Goal: Transaction & Acquisition: Purchase product/service

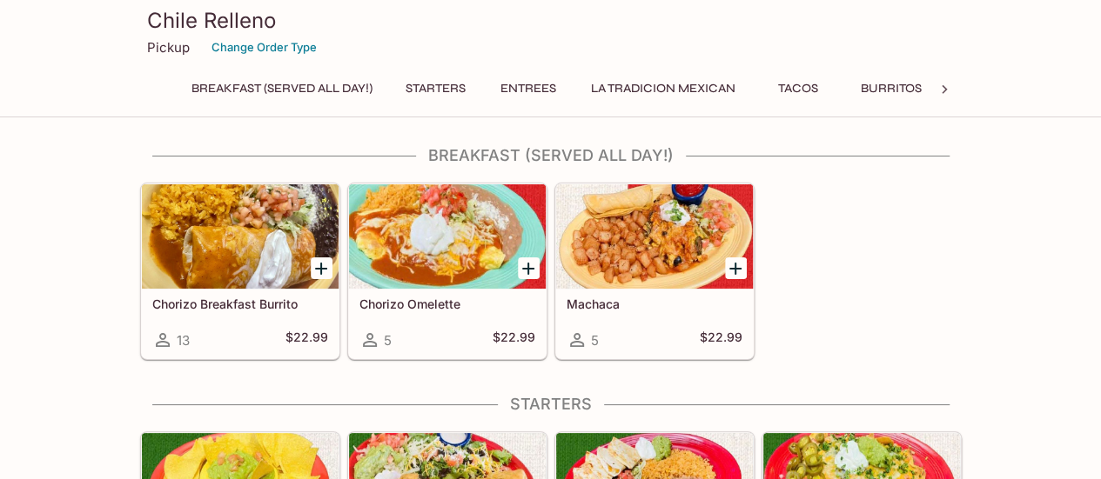
click at [608, 305] on h5 "Machaca" at bounding box center [655, 304] width 176 height 15
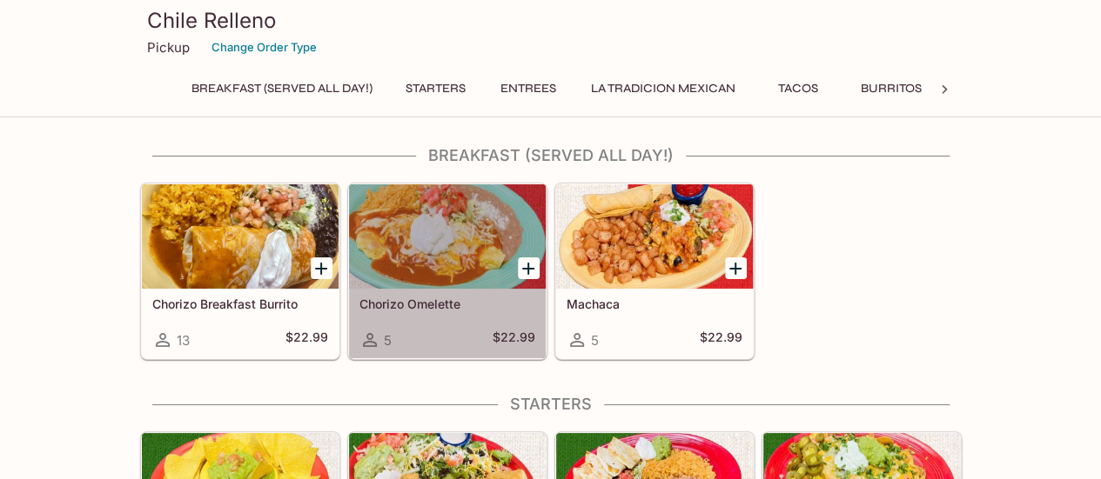
click at [422, 316] on div "Chorizo Omelette 5 $22.99" at bounding box center [447, 324] width 197 height 70
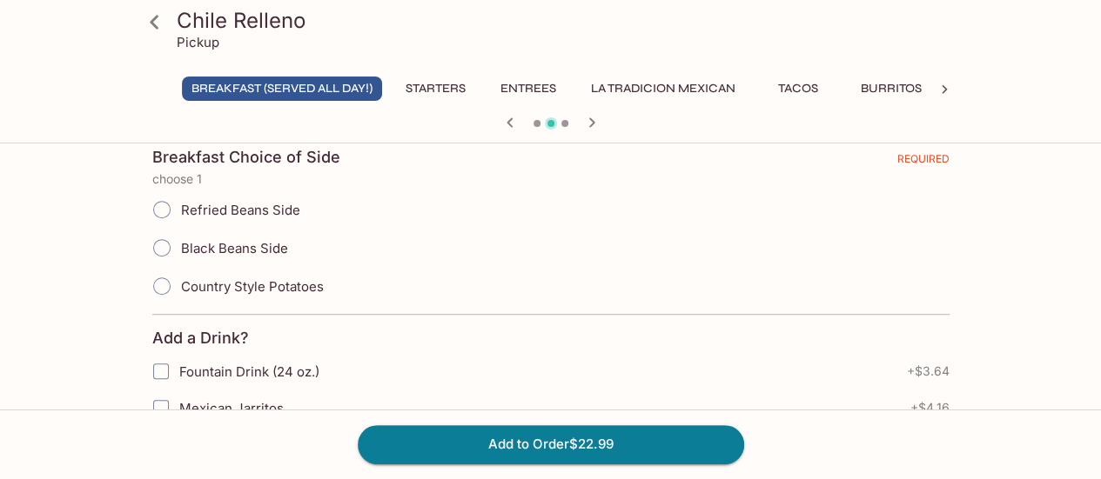
scroll to position [416, 0]
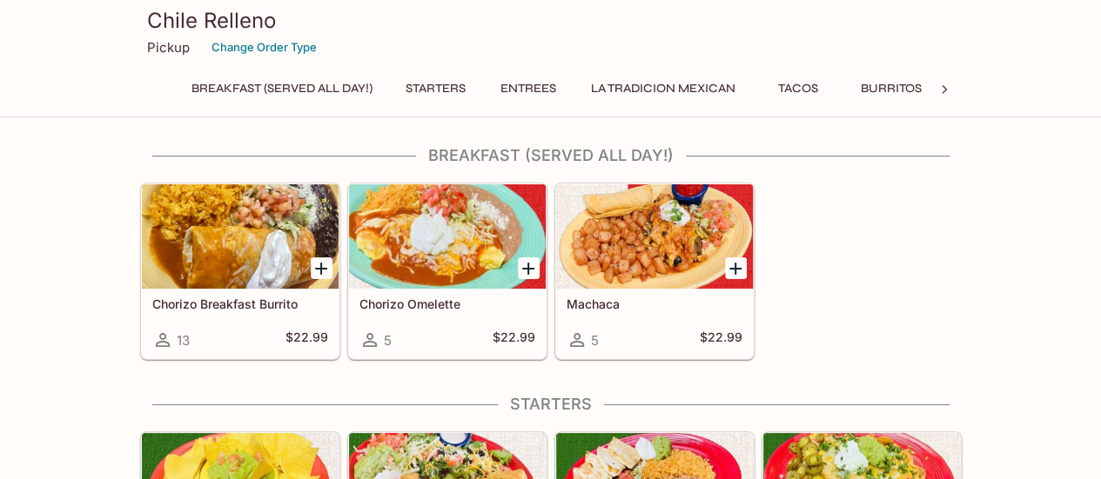
click at [614, 311] on div "Machaca 5 $22.99" at bounding box center [654, 324] width 197 height 70
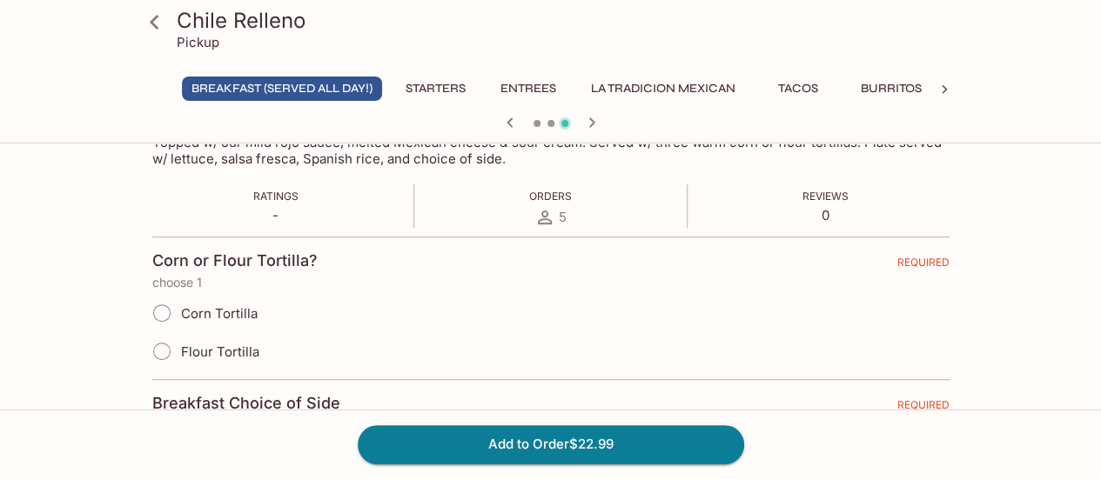
scroll to position [348, 0]
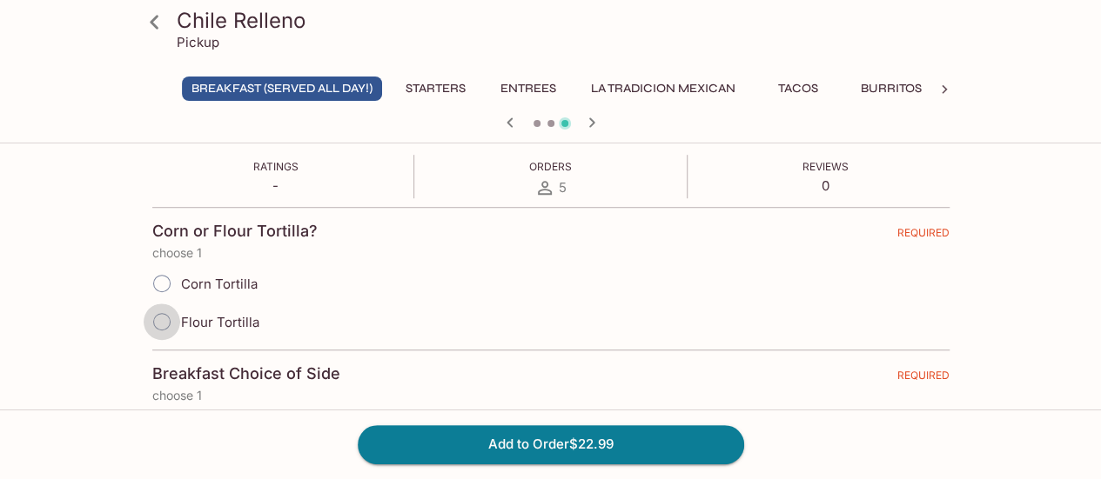
click at [164, 316] on input "Flour Tortilla" at bounding box center [162, 322] width 37 height 37
radio input "true"
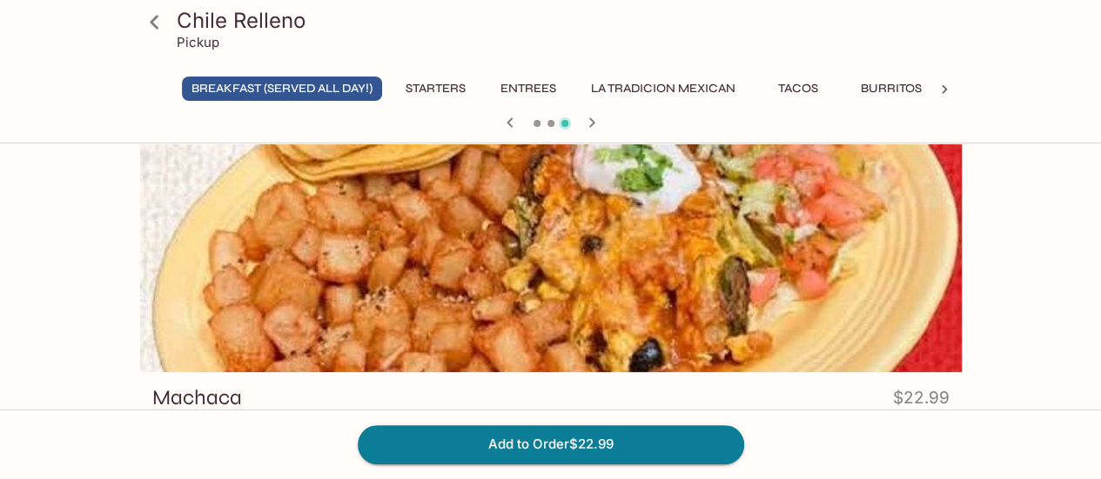
scroll to position [0, 0]
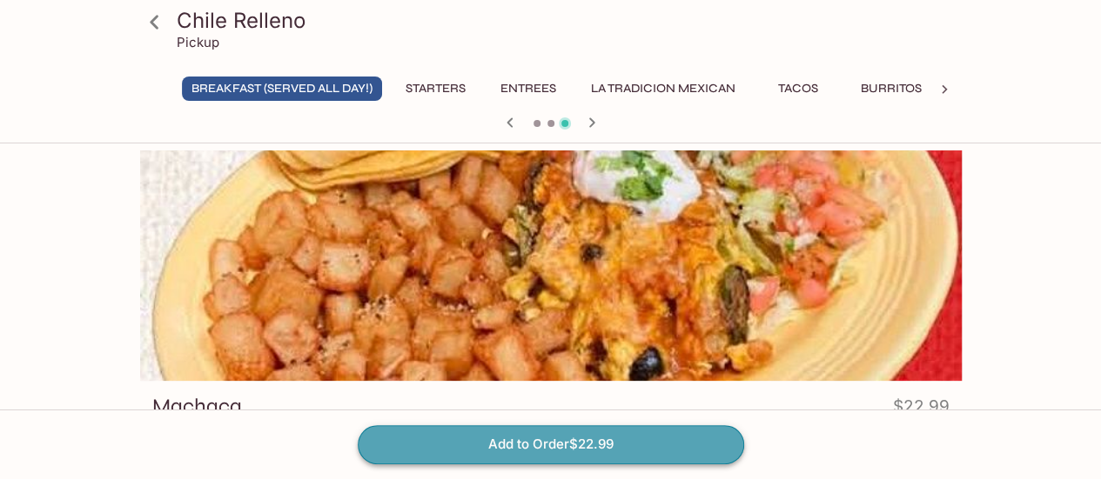
click at [462, 443] on button "Add to Order $22.99" at bounding box center [551, 445] width 386 height 38
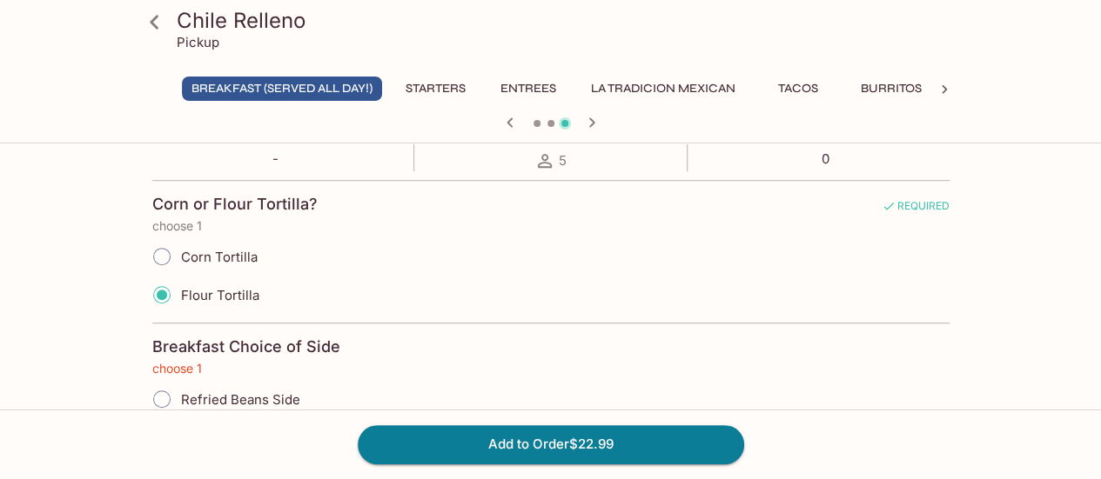
scroll to position [378, 0]
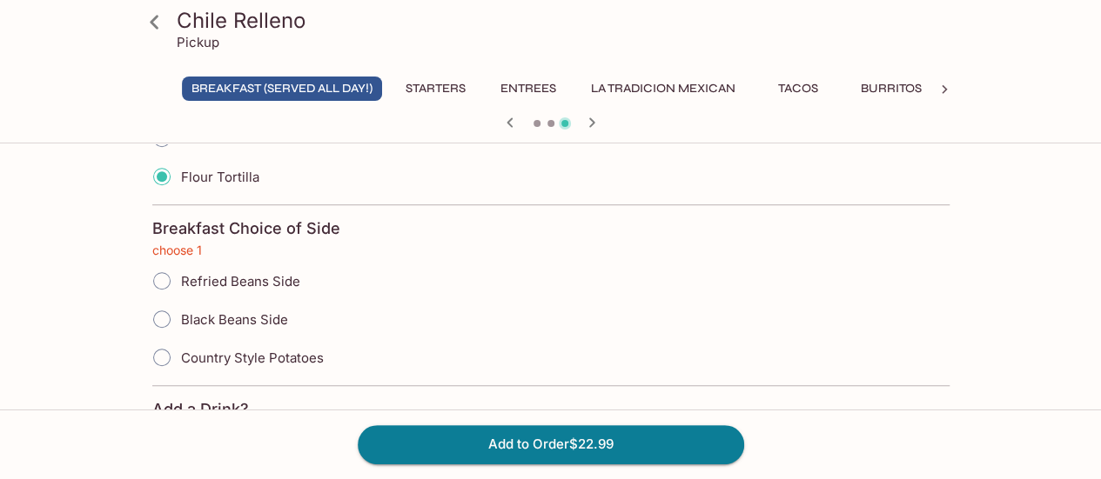
click at [250, 350] on span "Country Style Potatoes" at bounding box center [252, 358] width 143 height 17
click at [180, 349] on input "Country Style Potatoes" at bounding box center [162, 357] width 37 height 37
radio input "true"
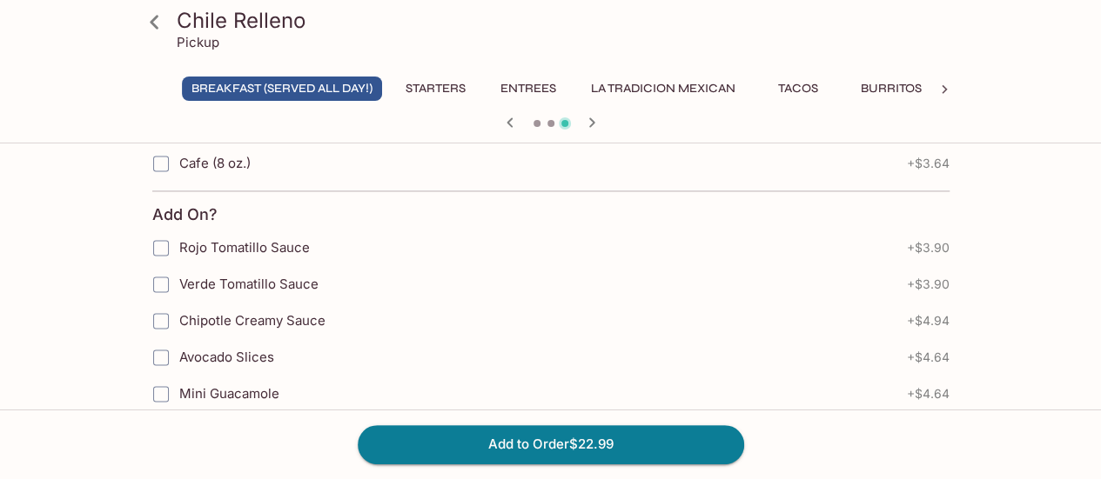
scroll to position [1131, 0]
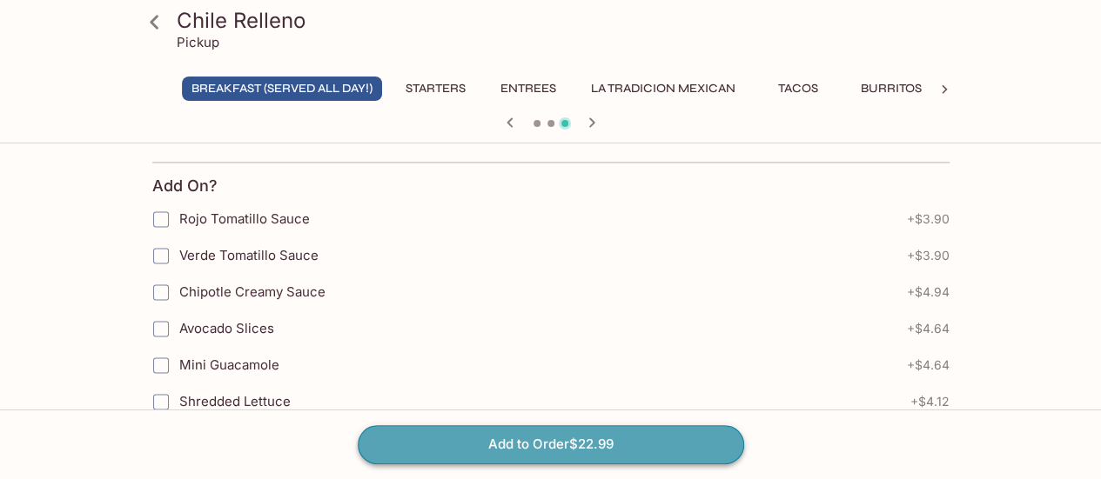
click at [459, 453] on button "Add to Order $22.99" at bounding box center [551, 445] width 386 height 38
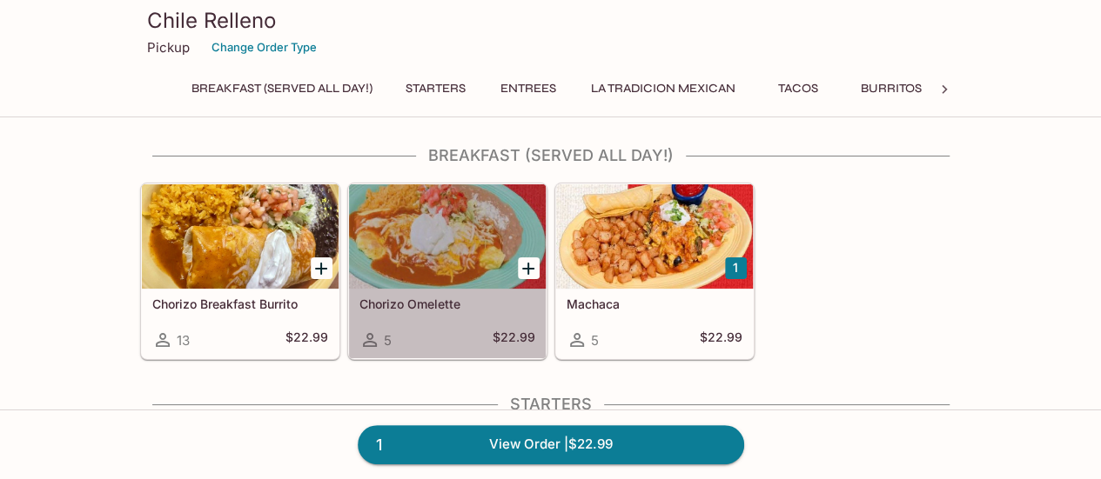
click at [399, 307] on h5 "Chorizo Omelette" at bounding box center [447, 304] width 176 height 15
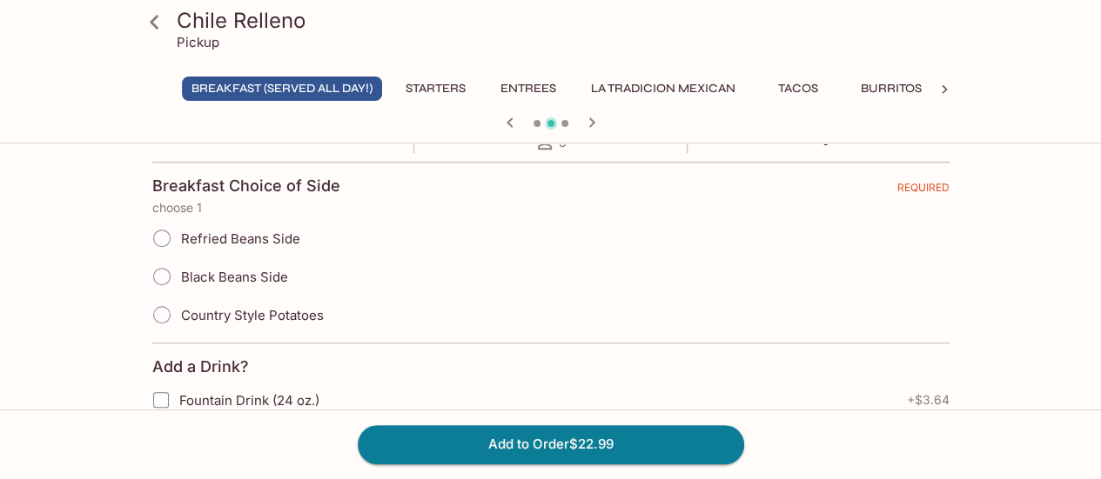
click at [269, 310] on span "Country Style Potatoes" at bounding box center [252, 315] width 143 height 17
click at [180, 310] on input "Country Style Potatoes" at bounding box center [162, 315] width 37 height 37
radio input "true"
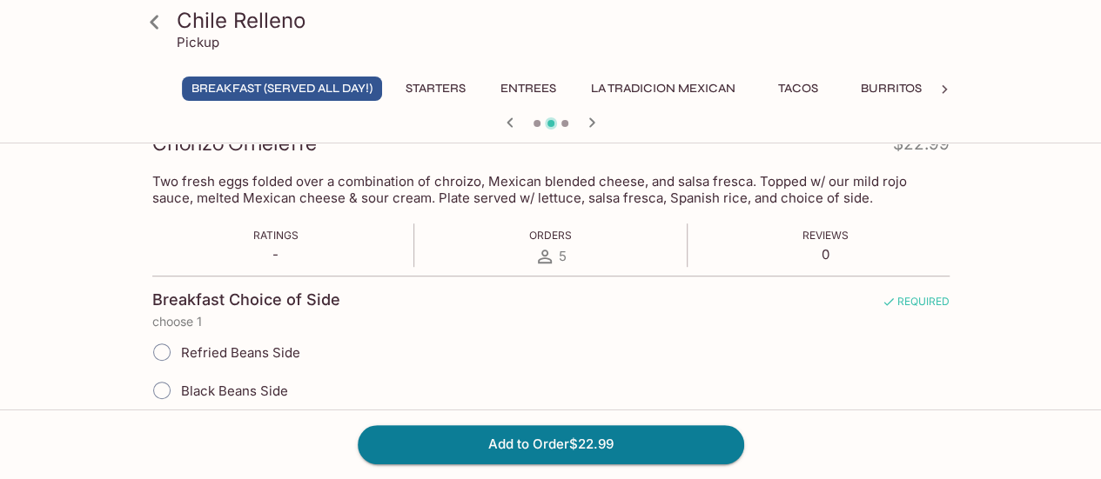
scroll to position [231, 0]
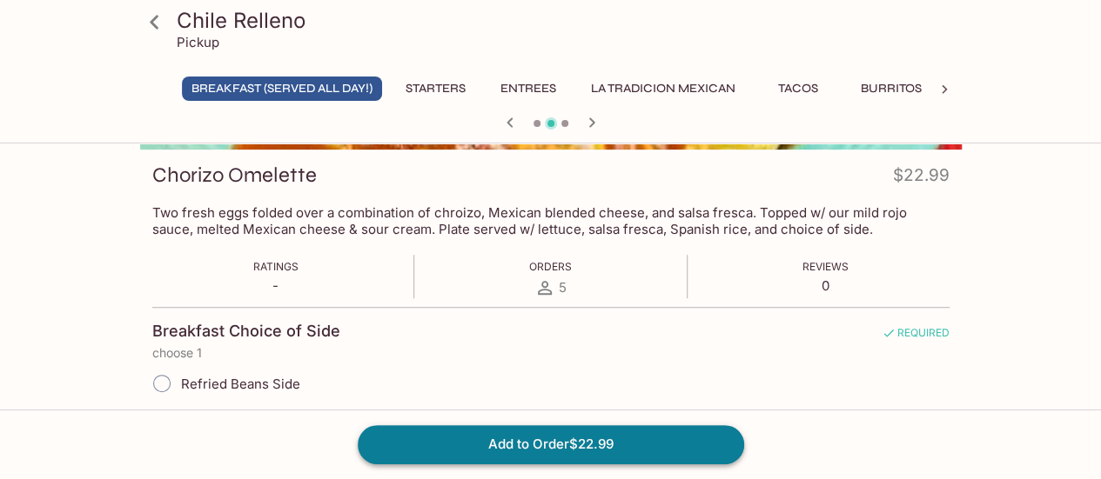
click at [453, 438] on button "Add to Order $22.99" at bounding box center [551, 445] width 386 height 38
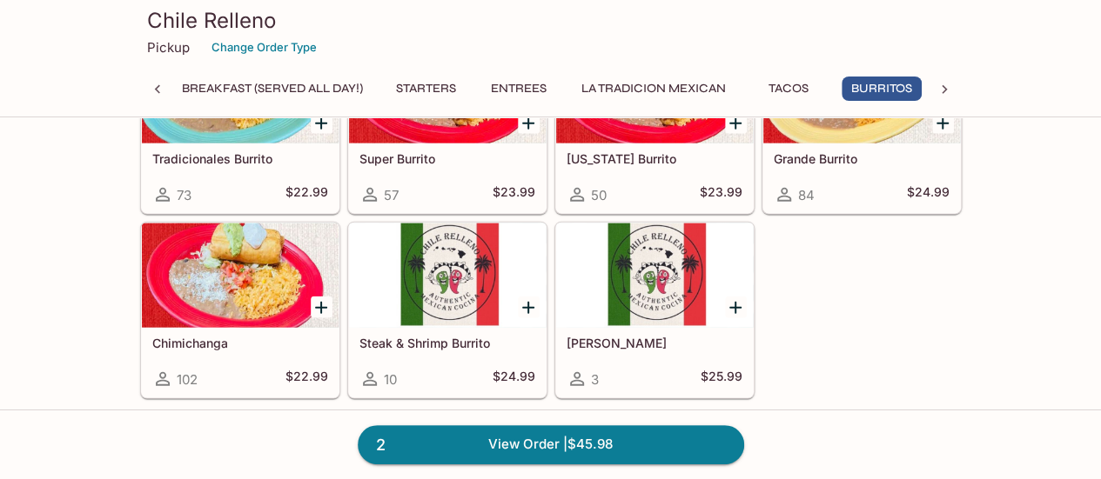
scroll to position [0, 10]
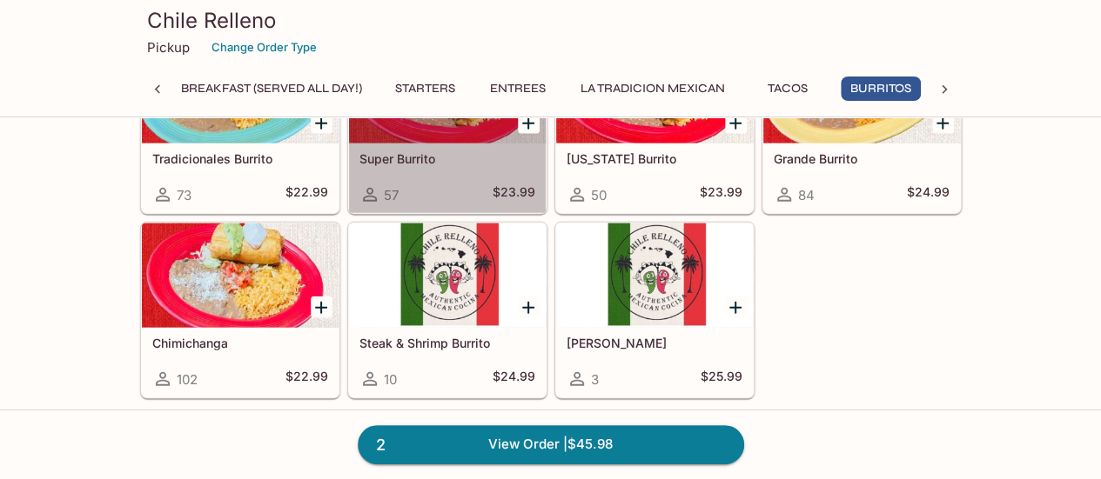
click at [405, 158] on div "Super Burrito 57 $23.99" at bounding box center [447, 179] width 197 height 70
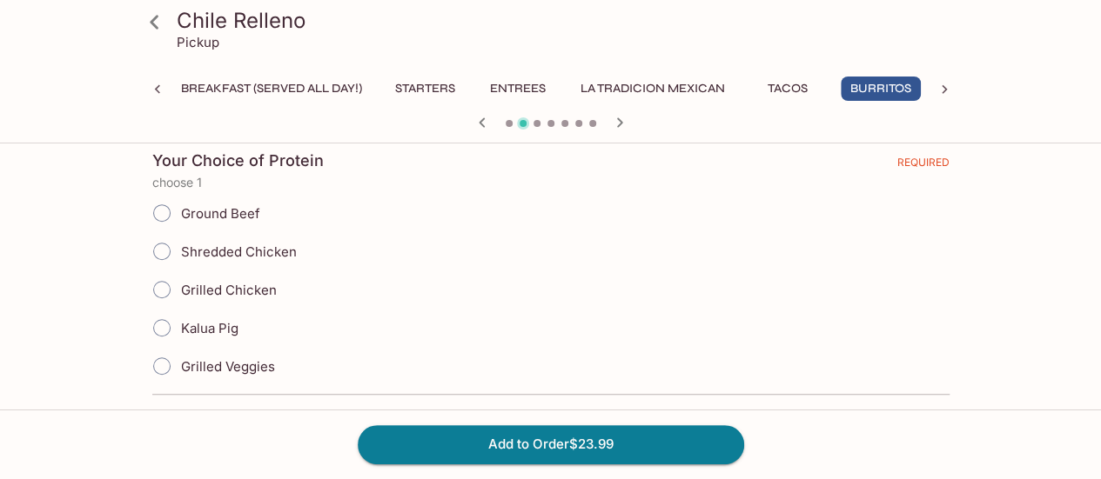
scroll to position [435, 0]
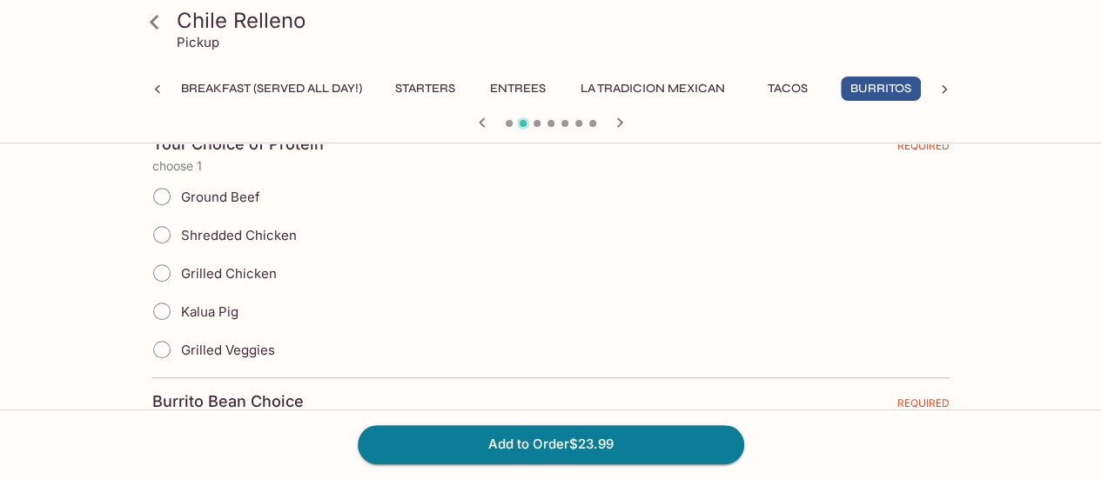
click at [232, 304] on span "Kalua Pig" at bounding box center [209, 312] width 57 height 17
click at [180, 301] on input "Kalua Pig" at bounding box center [162, 311] width 37 height 37
radio input "true"
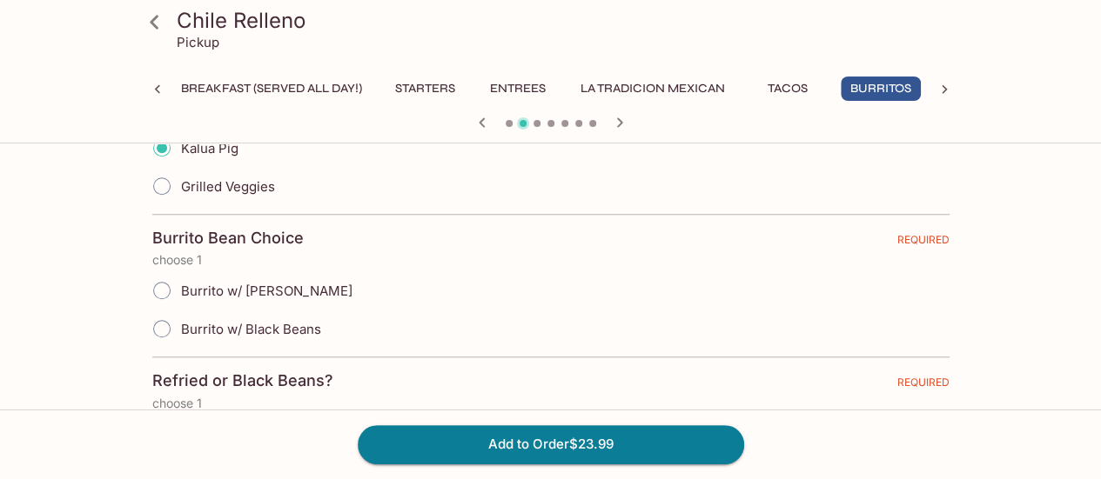
scroll to position [609, 0]
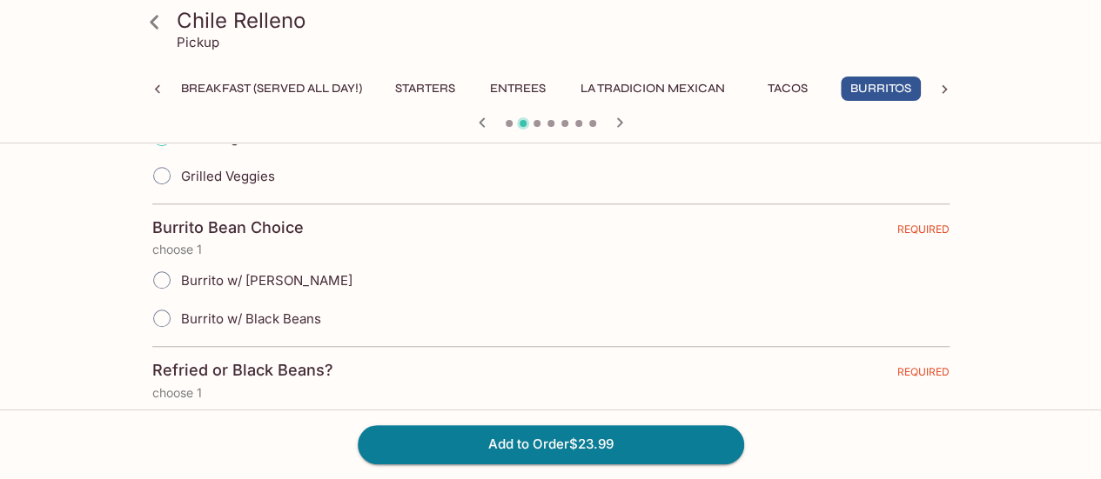
click at [292, 272] on span "Burrito w/ [PERSON_NAME]" at bounding box center [266, 280] width 171 height 17
click at [180, 272] on input "Burrito w/ [PERSON_NAME]" at bounding box center [162, 280] width 37 height 37
radio input "true"
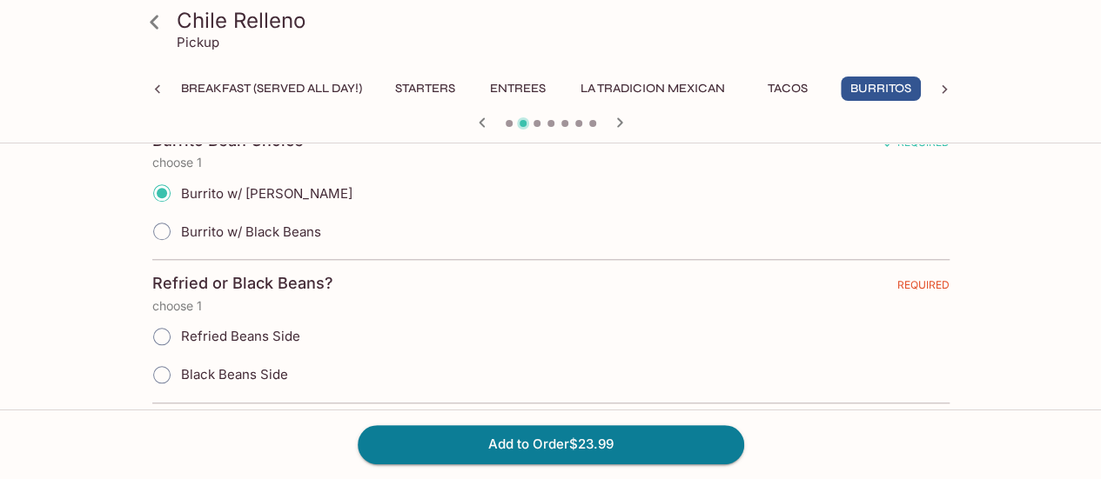
scroll to position [725, 0]
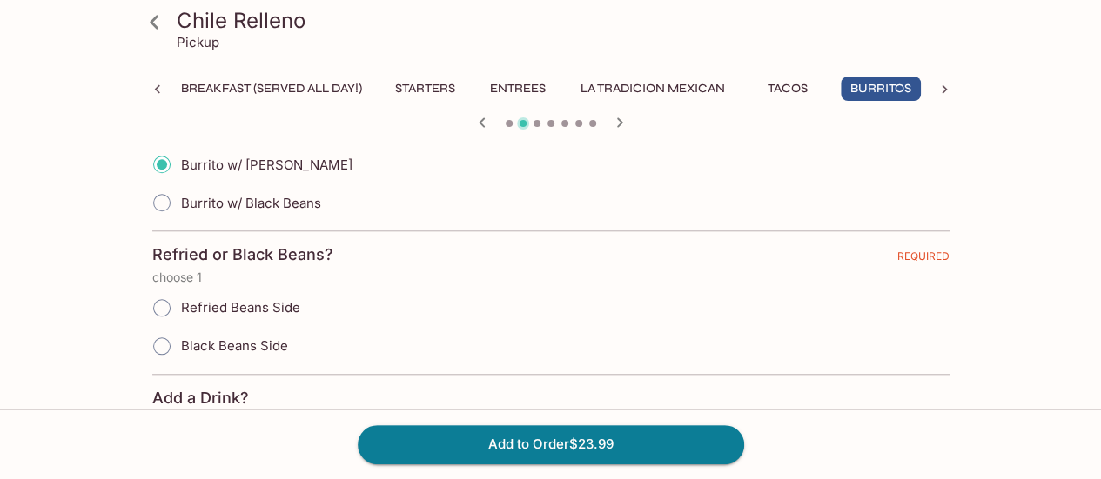
click at [271, 340] on span "Black Beans Side" at bounding box center [234, 346] width 107 height 17
click at [180, 340] on input "Black Beans Side" at bounding box center [162, 346] width 37 height 37
radio input "true"
click at [271, 340] on span "Black Beans Side" at bounding box center [234, 346] width 107 height 17
click at [180, 340] on input "Black Beans Side" at bounding box center [162, 346] width 37 height 37
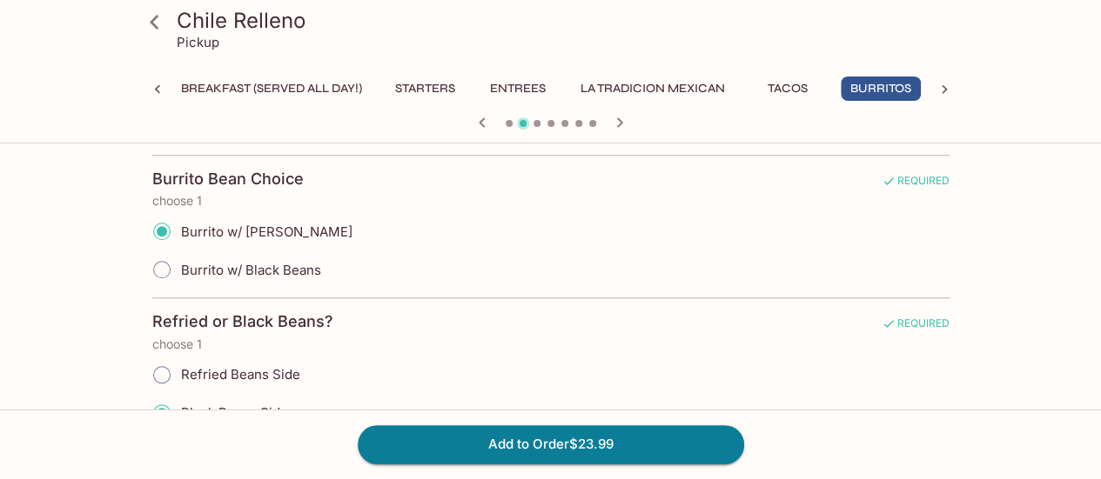
scroll to position [638, 0]
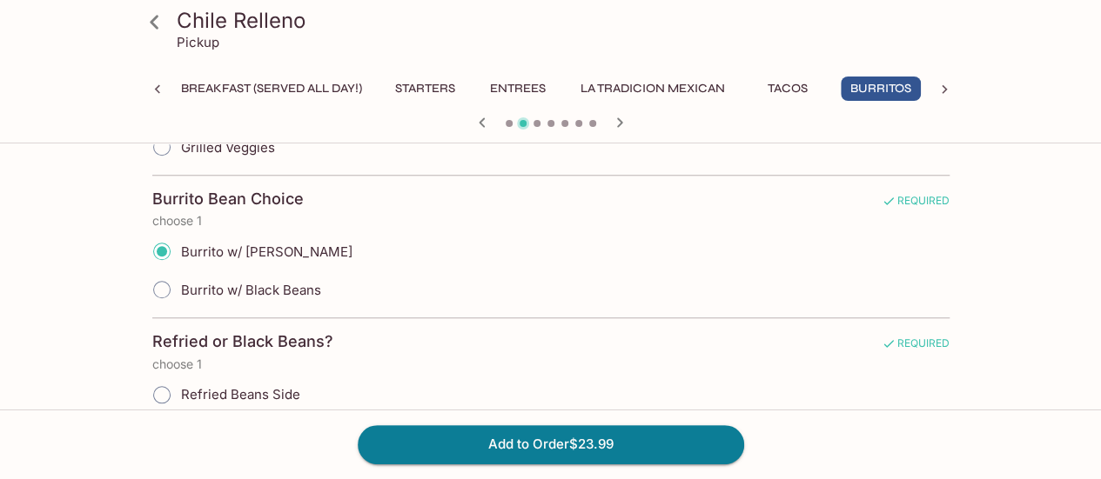
click at [258, 290] on span "Burrito w/ Black Beans" at bounding box center [251, 290] width 140 height 17
click at [180, 290] on input "Burrito w/ Black Beans" at bounding box center [162, 290] width 37 height 37
radio input "true"
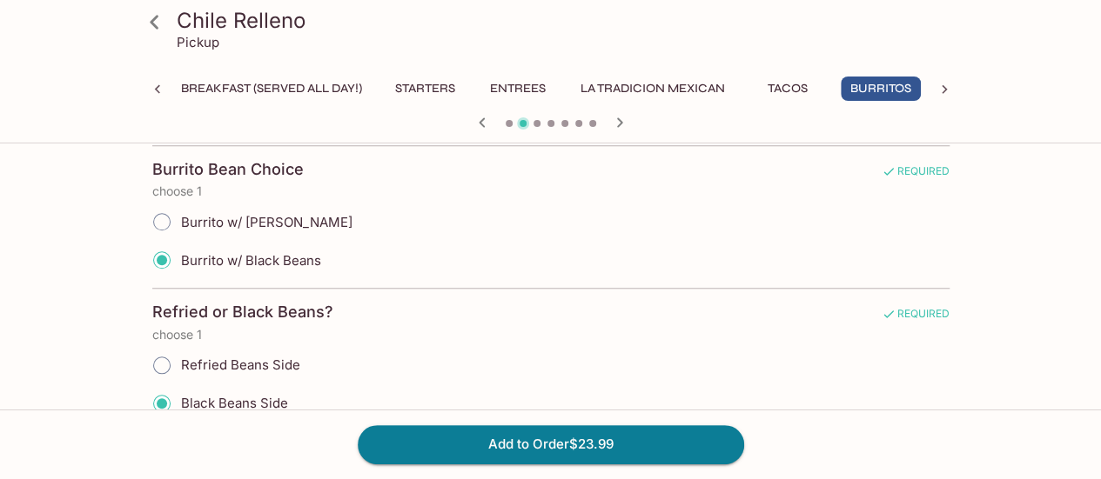
scroll to position [696, 0]
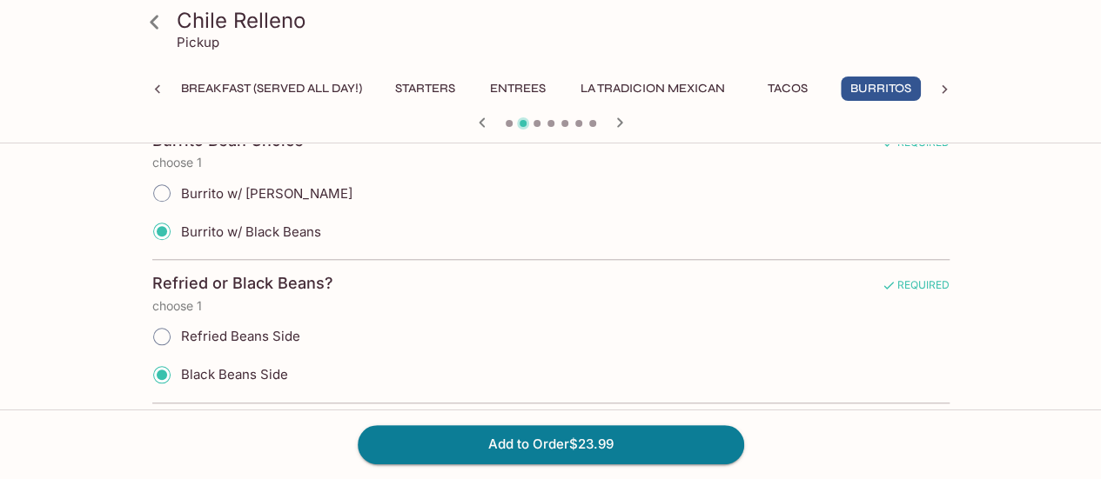
click at [255, 328] on span "Refried Beans Side" at bounding box center [240, 336] width 119 height 17
click at [180, 328] on input "Refried Beans Side" at bounding box center [162, 336] width 37 height 37
radio input "true"
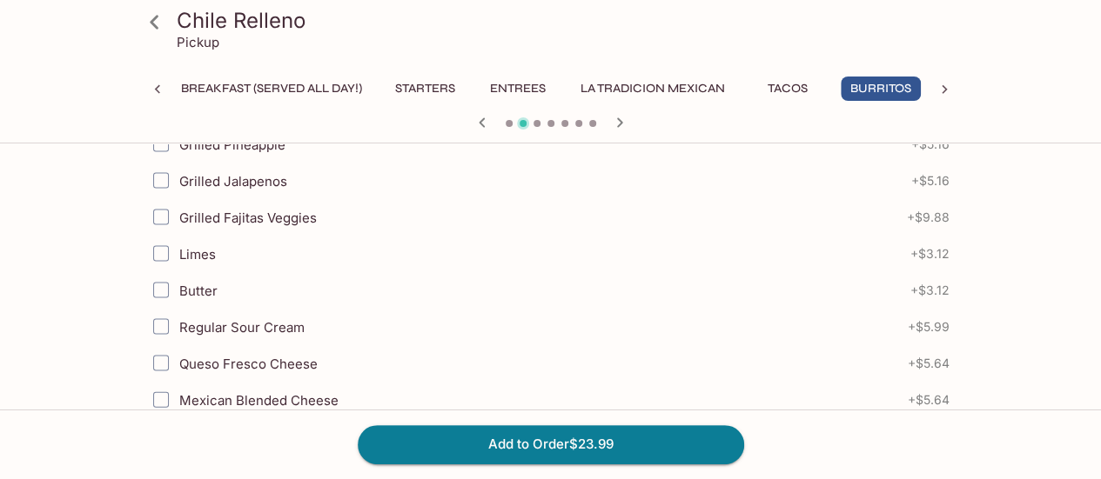
scroll to position [1682, 0]
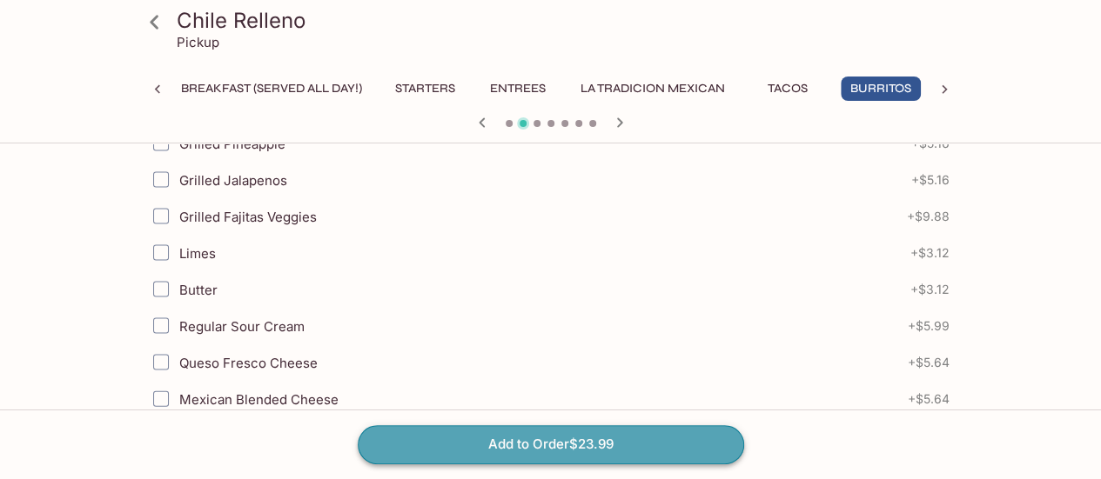
click at [506, 453] on button "Add to Order $23.99" at bounding box center [551, 445] width 386 height 38
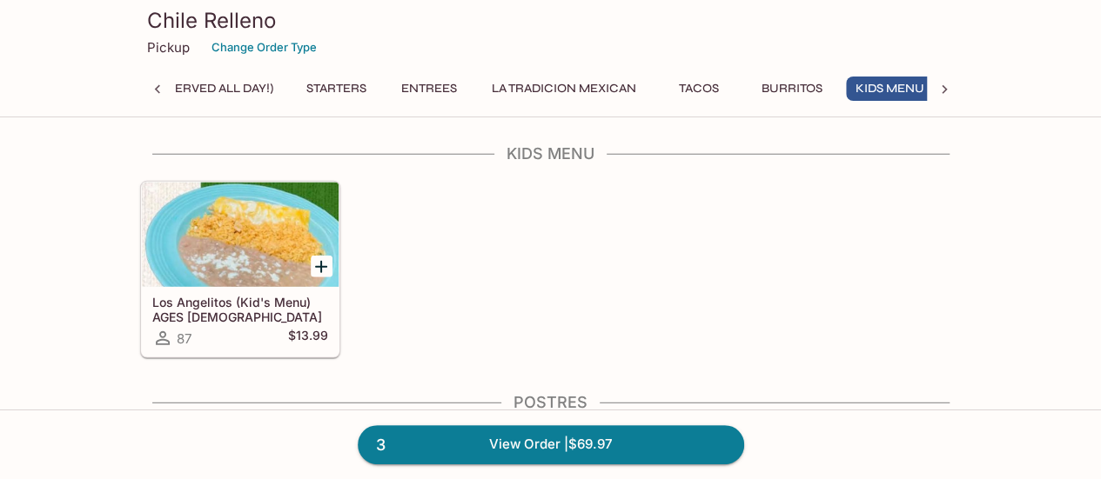
scroll to position [0, 111]
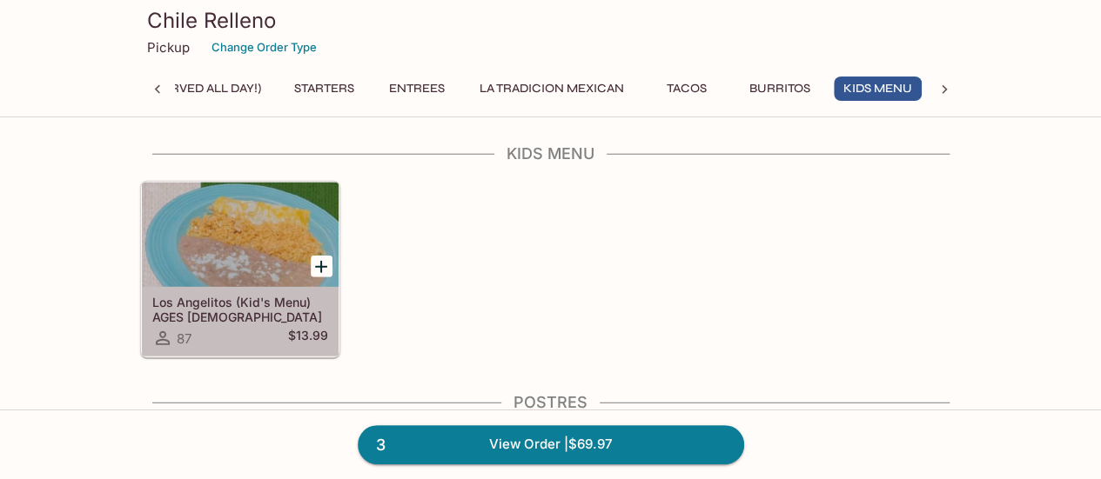
click at [269, 298] on h5 "Los Angelitos (Kid's Menu) AGES [DEMOGRAPHIC_DATA] & UNDER" at bounding box center [240, 309] width 176 height 29
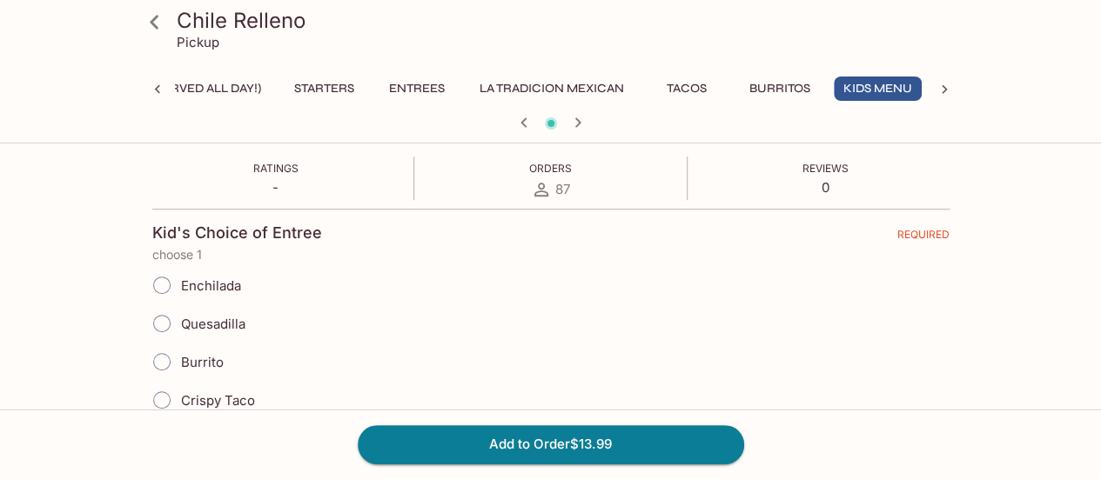
scroll to position [406, 0]
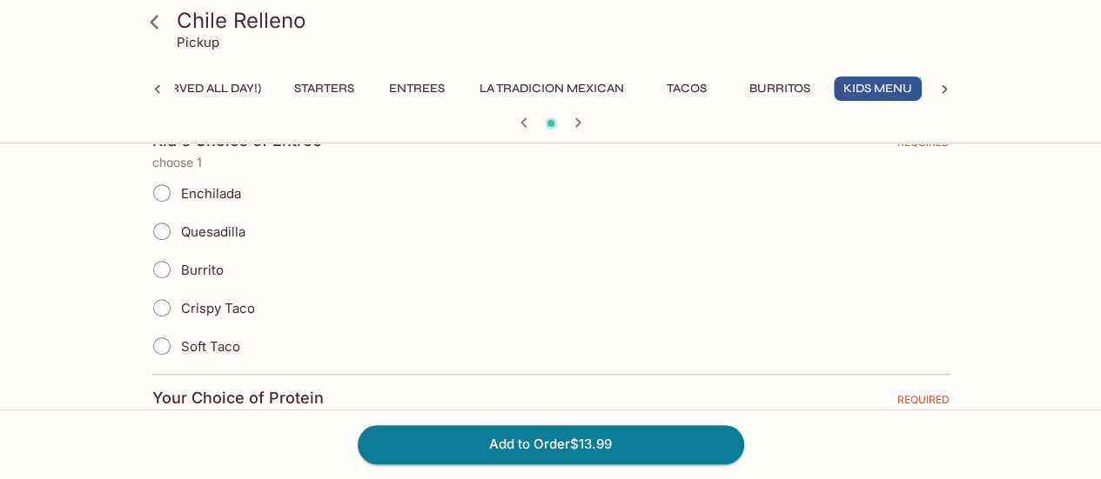
click at [181, 233] on span "Quesadilla" at bounding box center [213, 232] width 64 height 17
click at [163, 229] on input "Quesadilla" at bounding box center [162, 231] width 37 height 37
radio input "true"
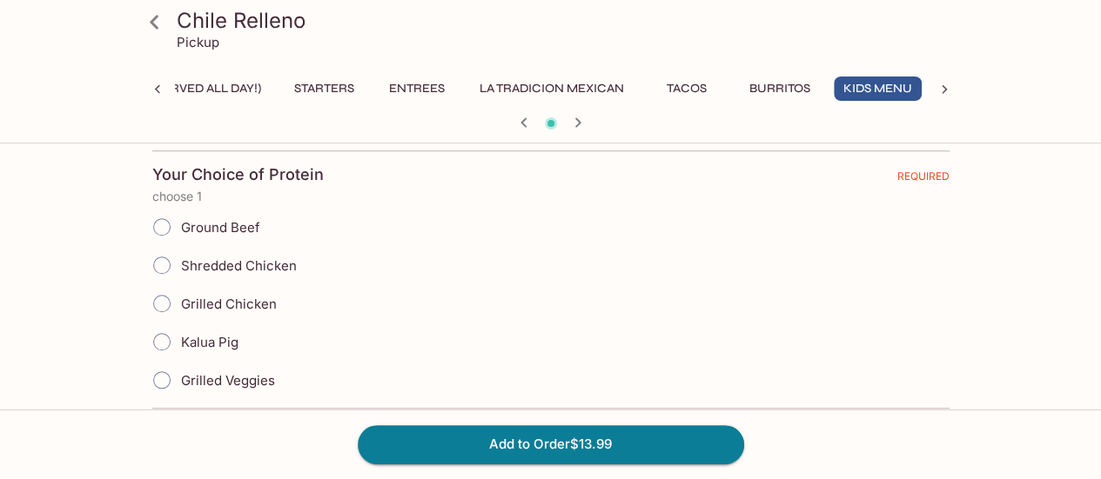
scroll to position [638, 0]
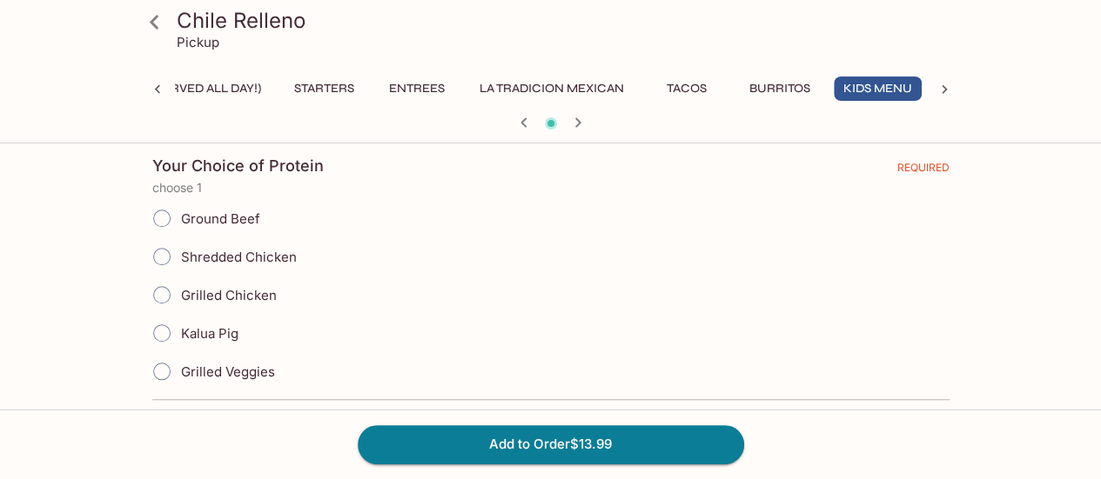
click at [164, 255] on input "Shredded Chicken" at bounding box center [162, 256] width 37 height 37
radio input "true"
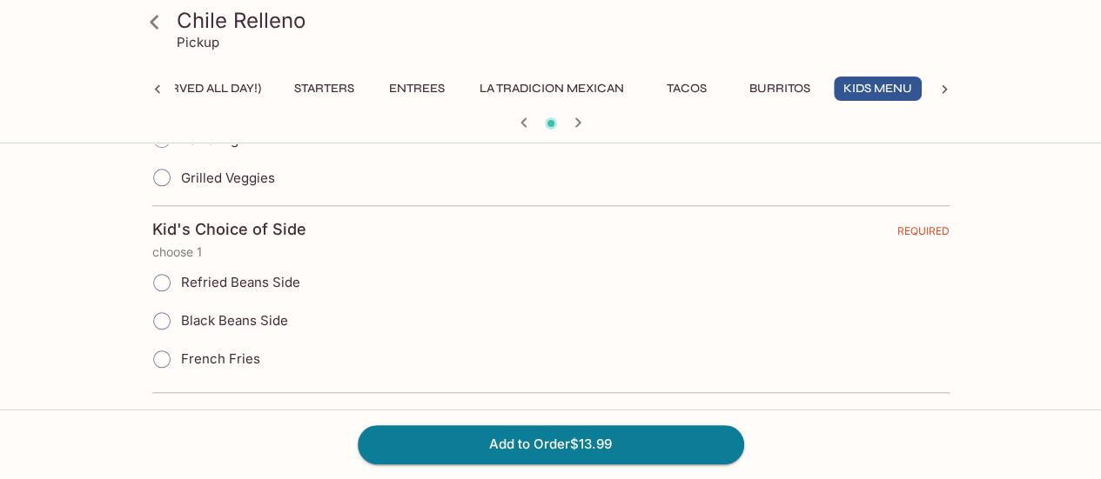
scroll to position [841, 0]
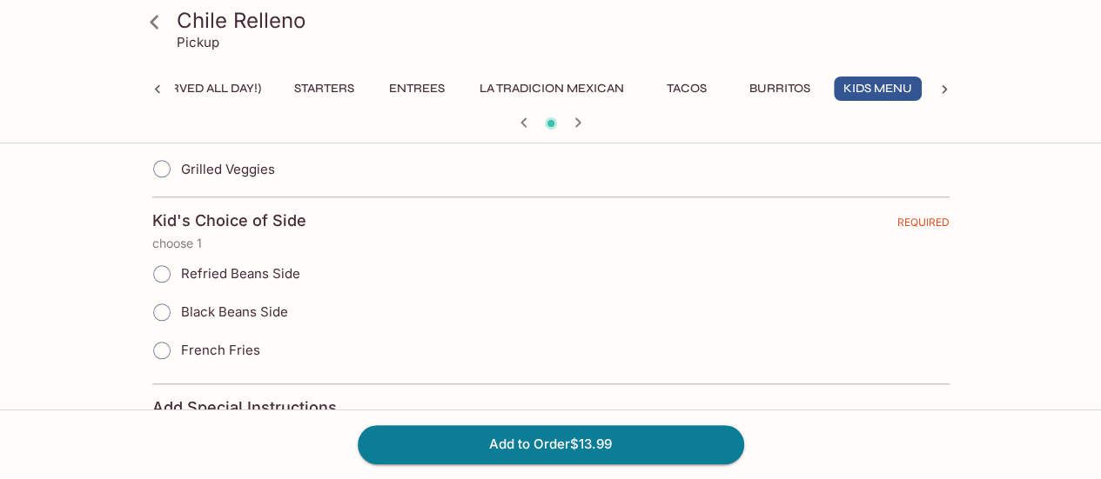
click at [158, 304] on input "Black Beans Side" at bounding box center [162, 312] width 37 height 37
radio input "true"
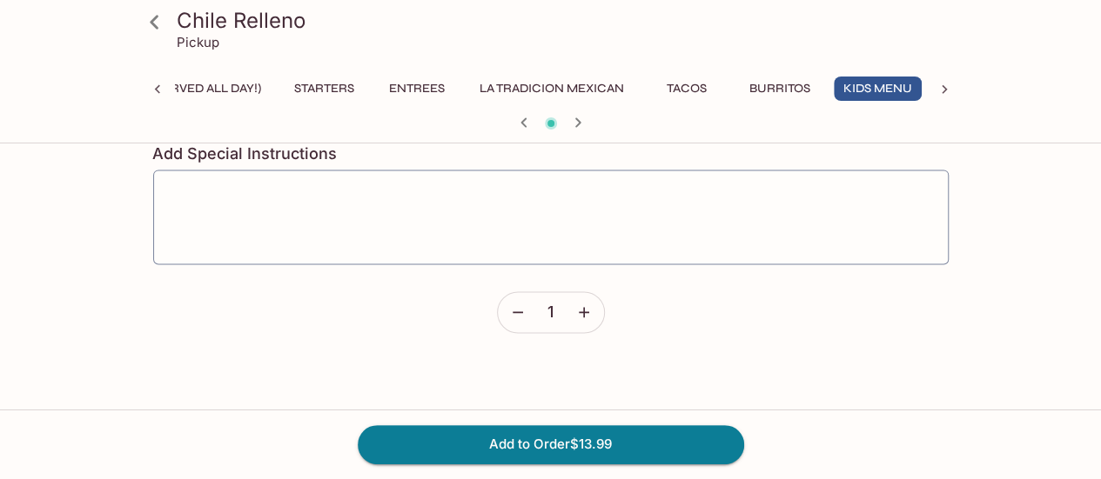
scroll to position [1131, 0]
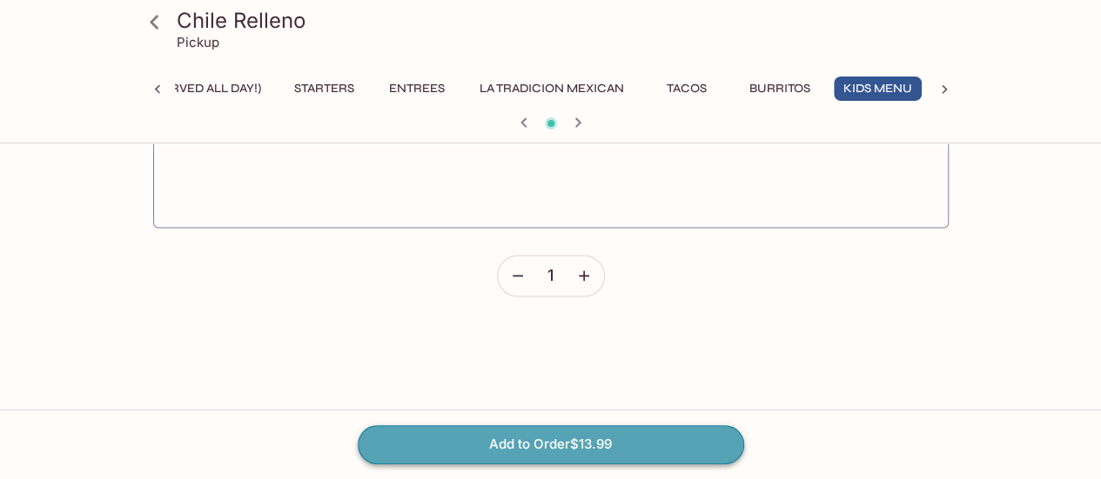
click at [547, 436] on button "Add to Order $13.99" at bounding box center [551, 445] width 386 height 38
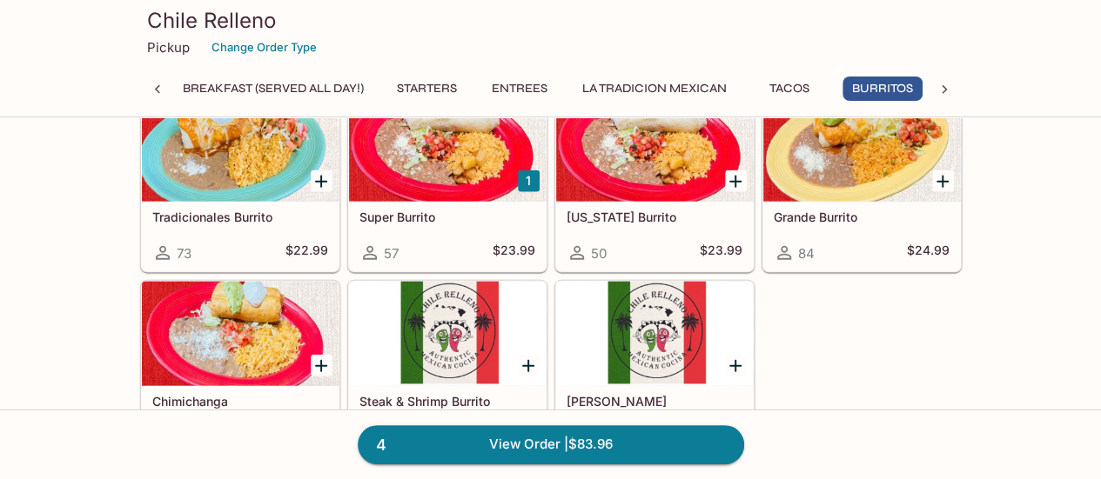
scroll to position [0, 10]
click at [527, 171] on button "1" at bounding box center [529, 182] width 22 height 22
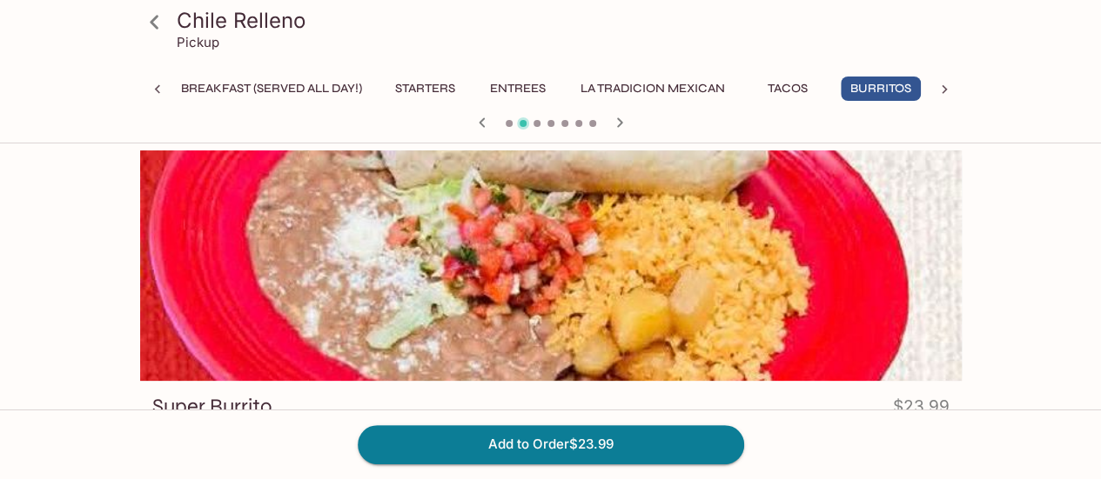
click at [159, 25] on icon at bounding box center [154, 22] width 30 height 30
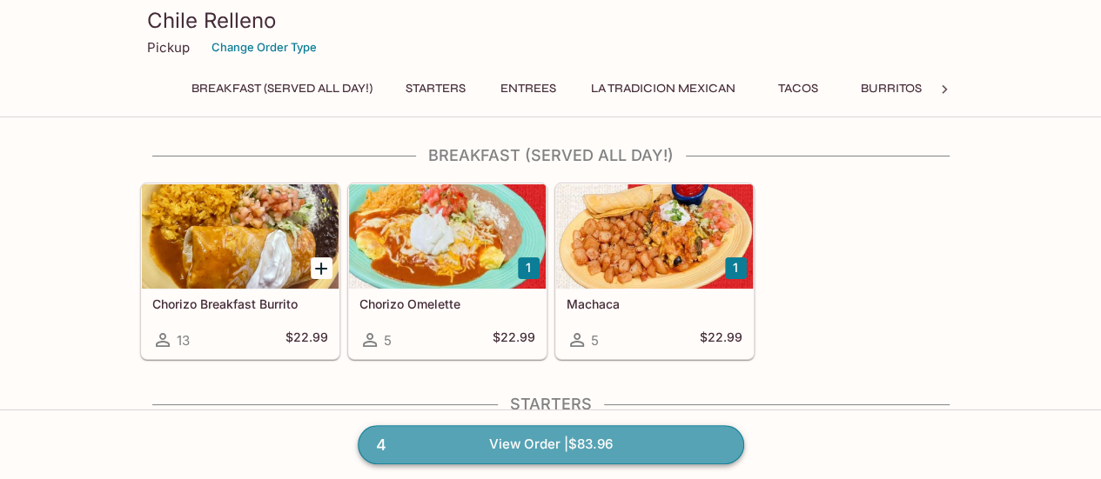
click at [559, 439] on link "4 View Order | $83.96" at bounding box center [551, 445] width 386 height 38
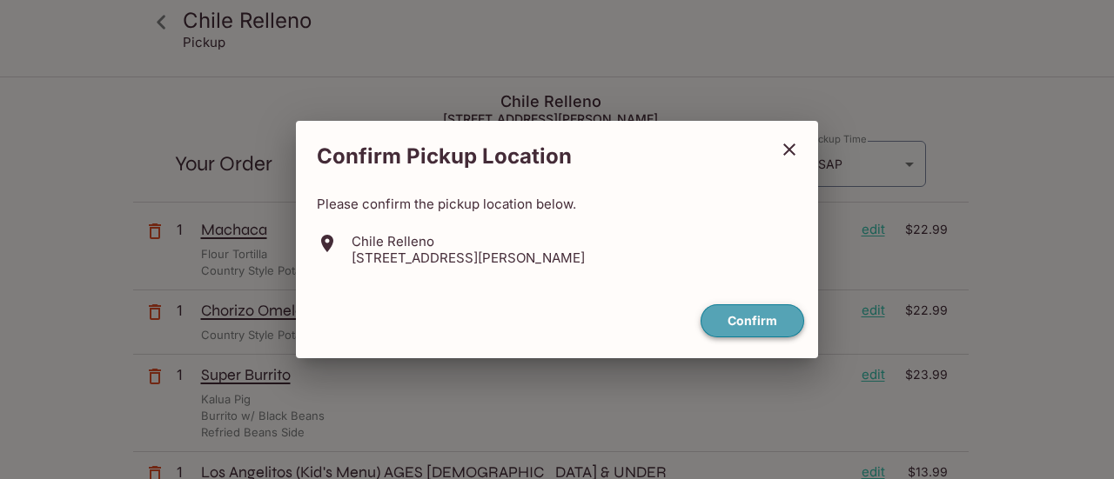
click at [777, 318] on button "Confirm" at bounding box center [753, 322] width 104 height 34
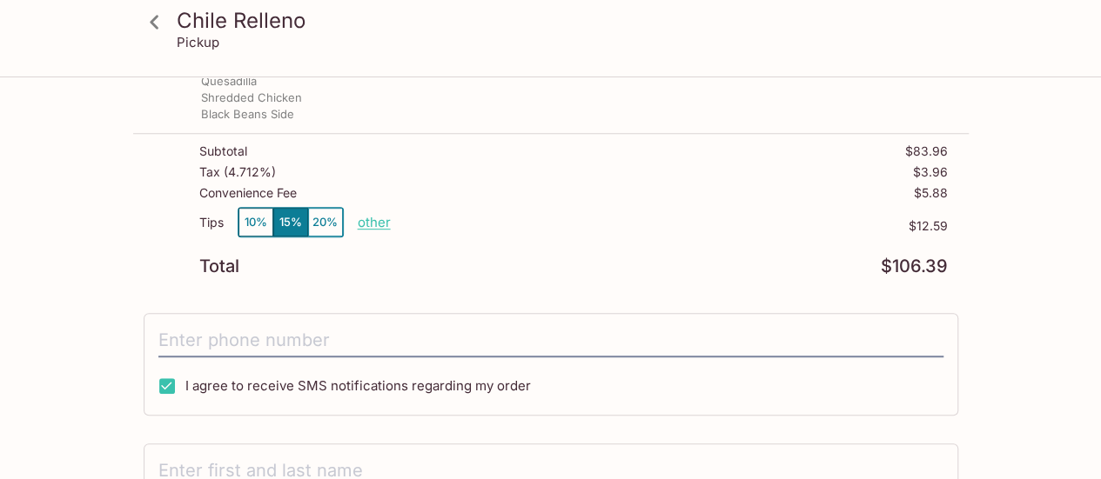
scroll to position [435, 0]
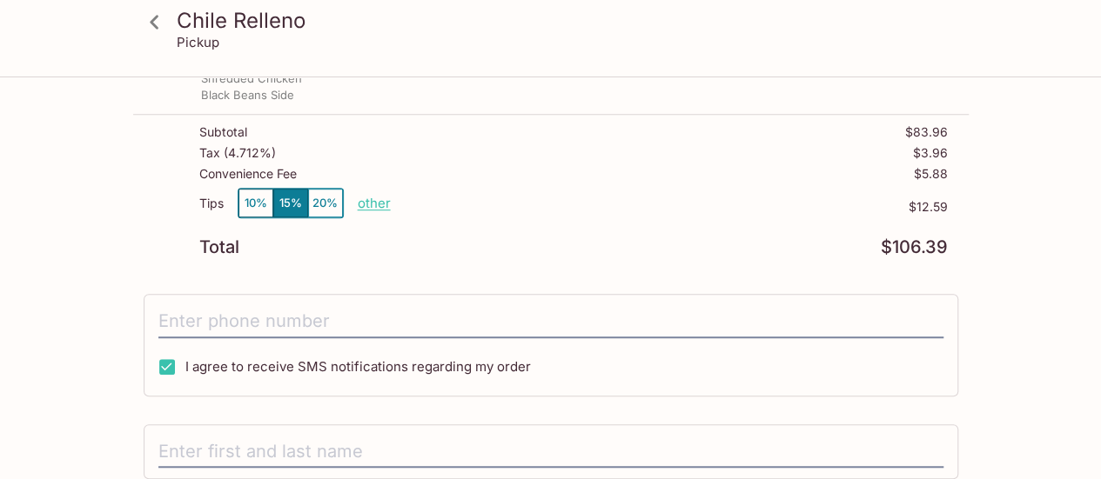
click at [362, 198] on p "other" at bounding box center [374, 203] width 33 height 17
type input "0.00"
click at [514, 243] on div "Total $106.39" at bounding box center [573, 247] width 748 height 17
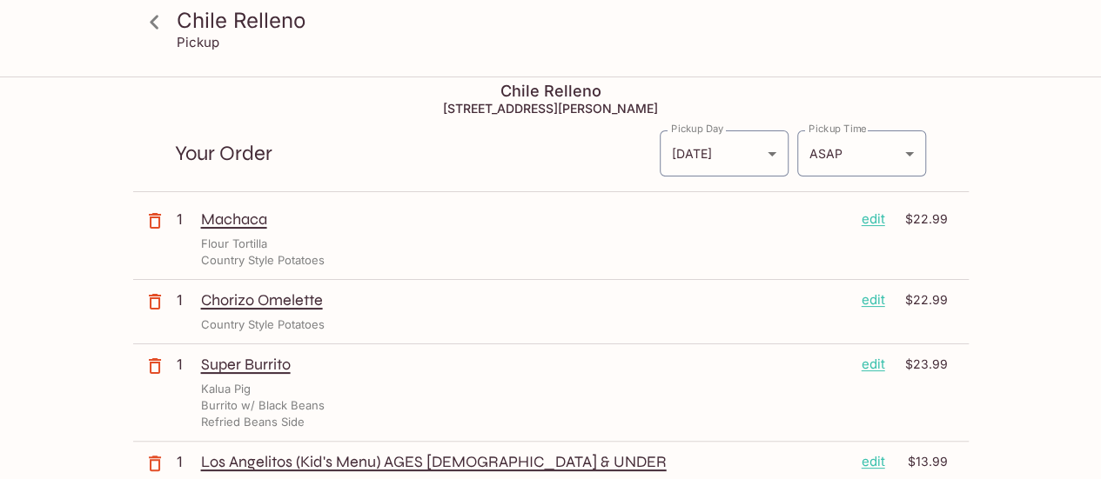
scroll to position [9, 0]
drag, startPoint x: 429, startPoint y: 110, endPoint x: 554, endPoint y: 111, distance: 125.3
click at [554, 111] on h5 "[STREET_ADDRESS][PERSON_NAME]" at bounding box center [550, 110] width 835 height 15
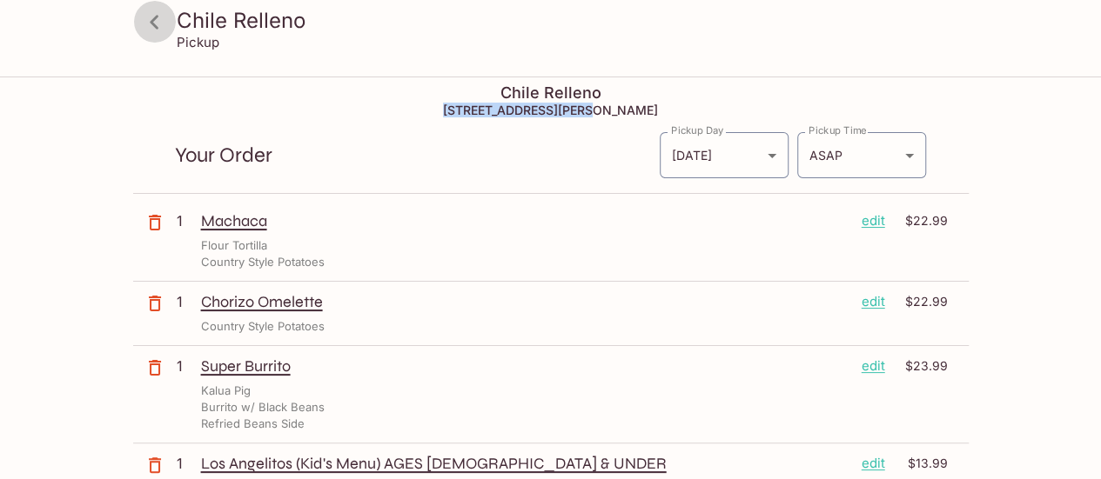
click at [144, 23] on icon at bounding box center [154, 22] width 30 height 30
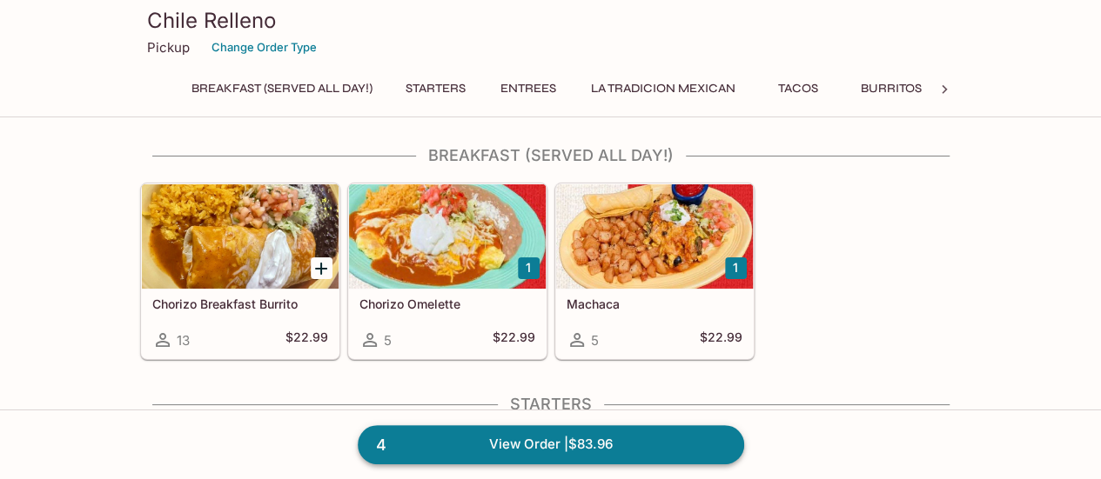
click at [516, 452] on link "4 View Order | $83.96" at bounding box center [551, 445] width 386 height 38
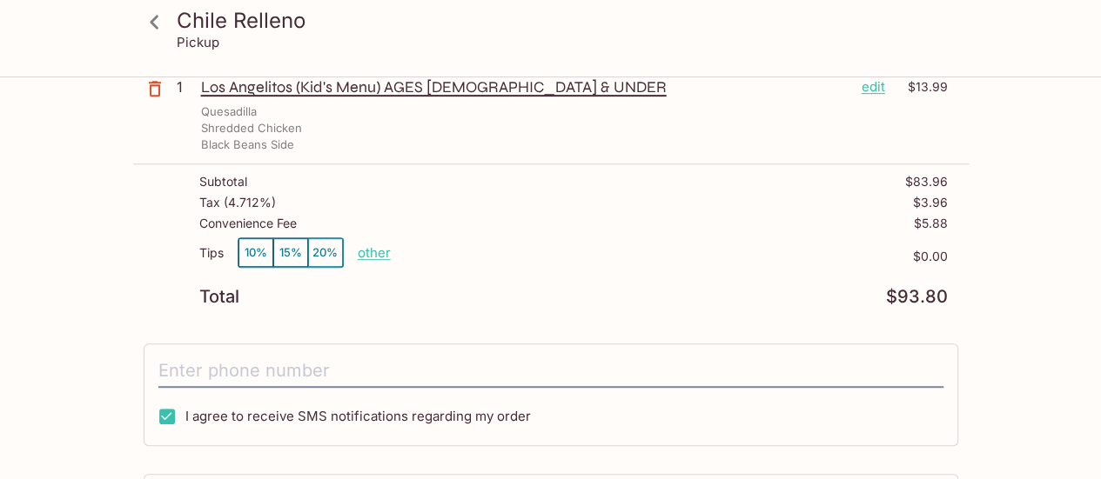
scroll to position [406, 0]
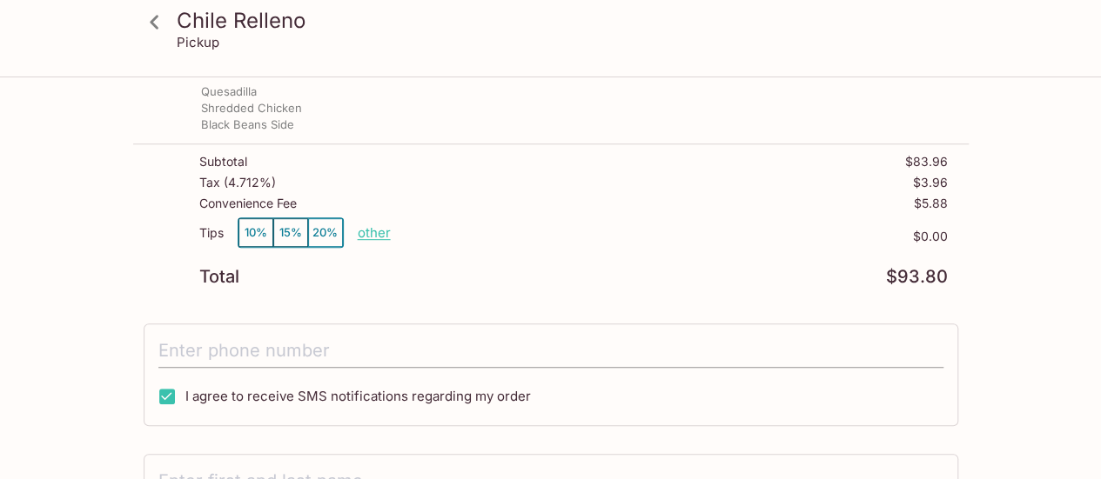
click at [461, 349] on input "tel" at bounding box center [550, 351] width 785 height 33
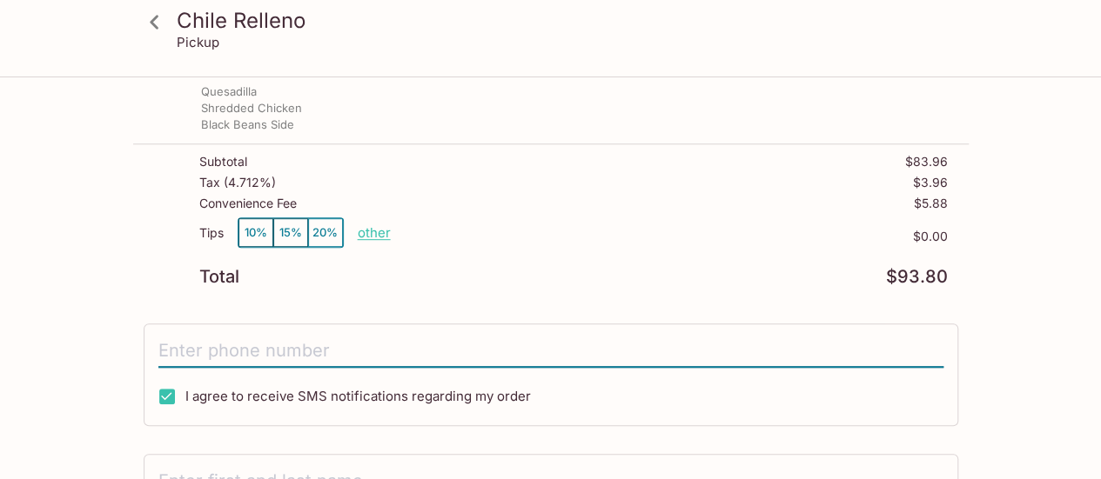
type input "[PHONE_NUMBER]"
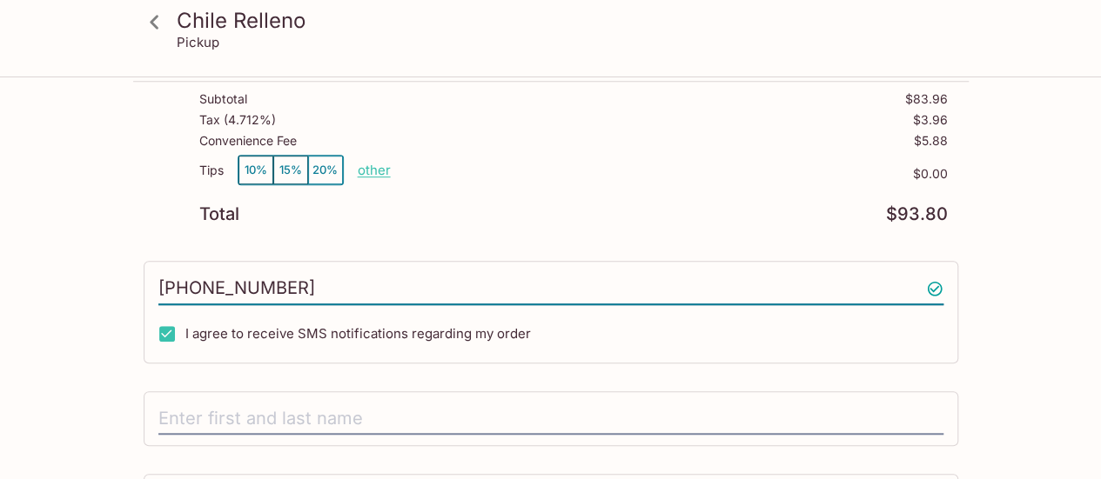
scroll to position [522, 0]
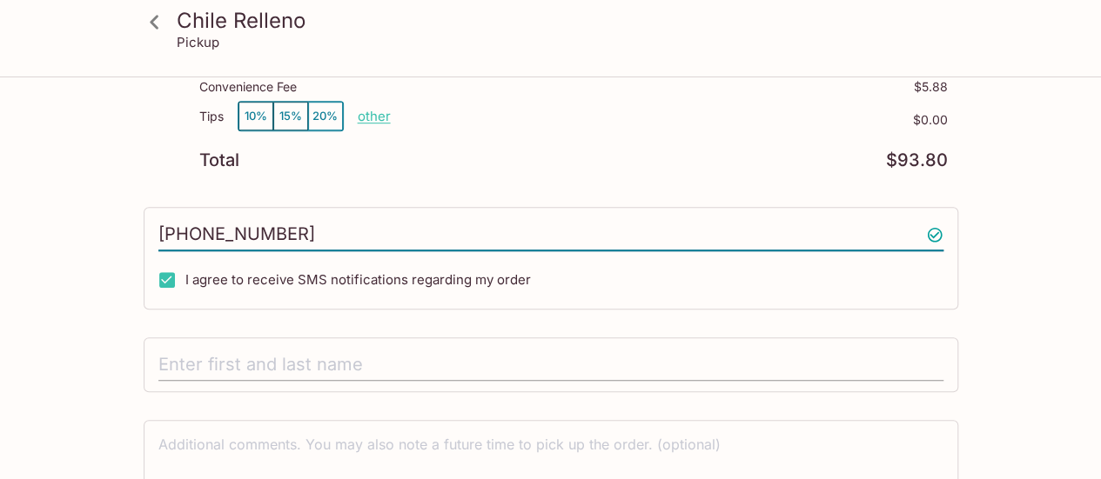
click at [306, 352] on input "text" at bounding box center [550, 365] width 785 height 33
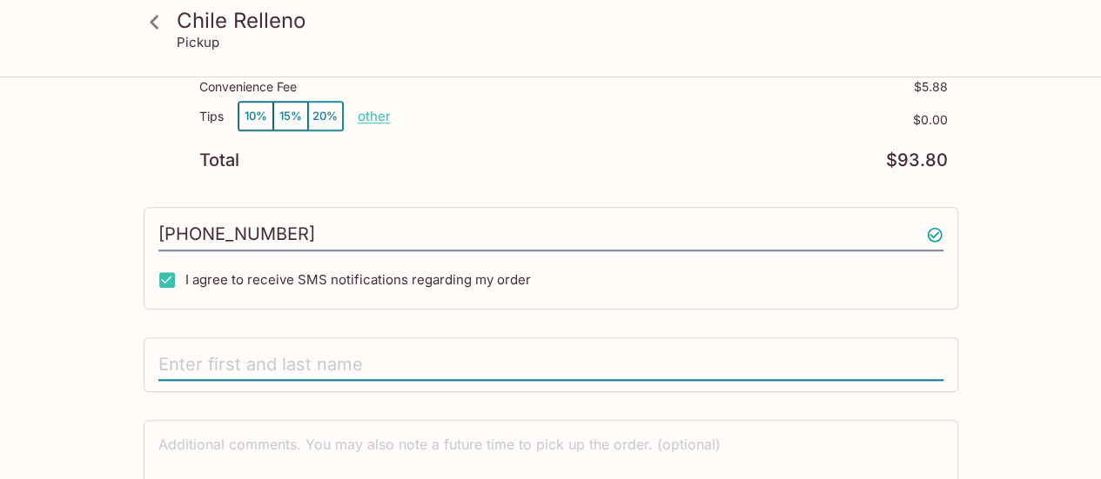
click at [304, 356] on input "text" at bounding box center [550, 365] width 785 height 33
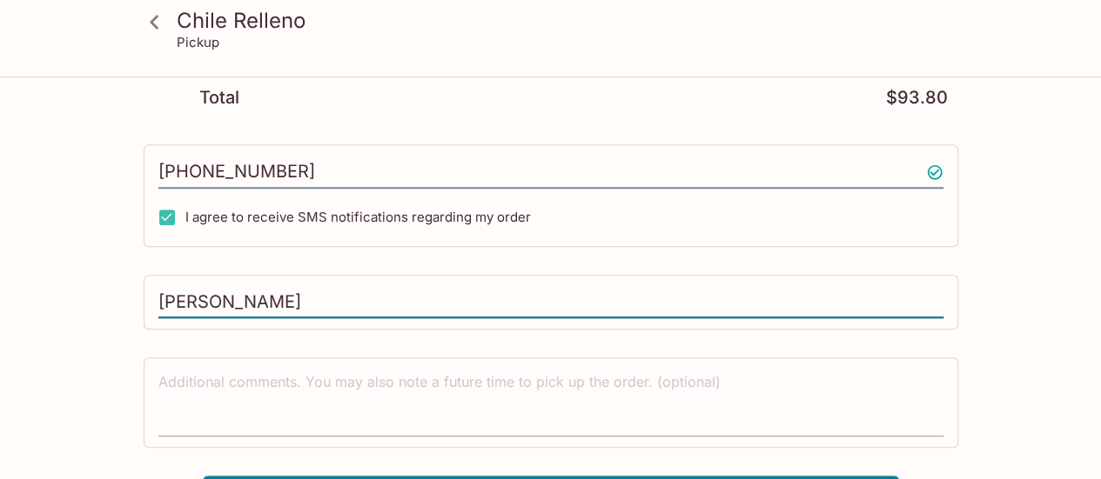
scroll to position [618, 0]
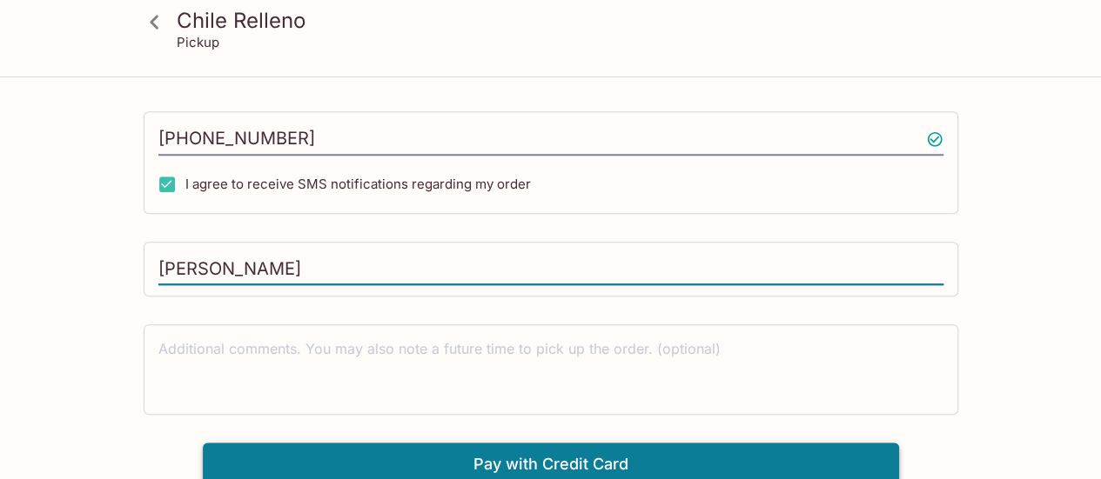
type input "[PERSON_NAME]"
click at [372, 462] on button "Pay with Credit Card" at bounding box center [551, 465] width 696 height 44
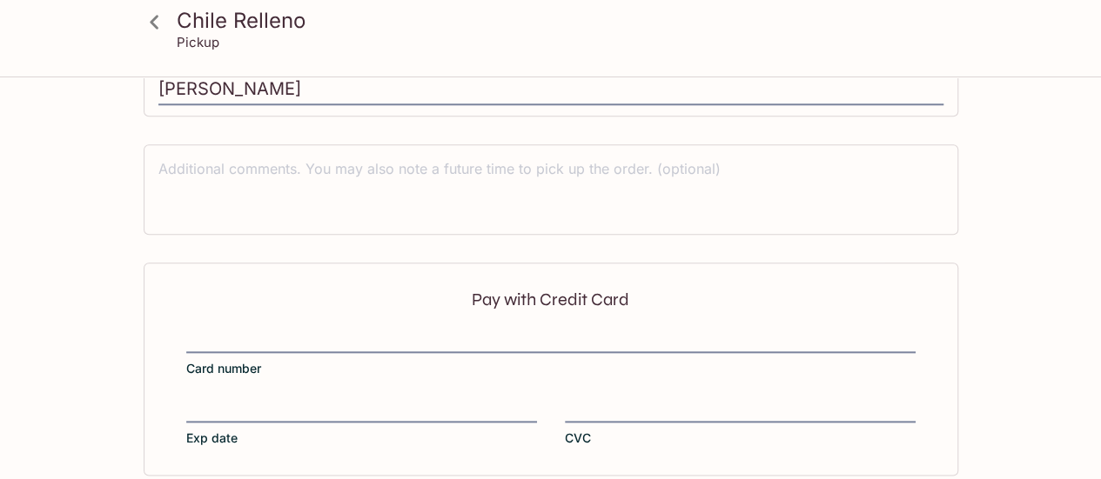
scroll to position [879, 0]
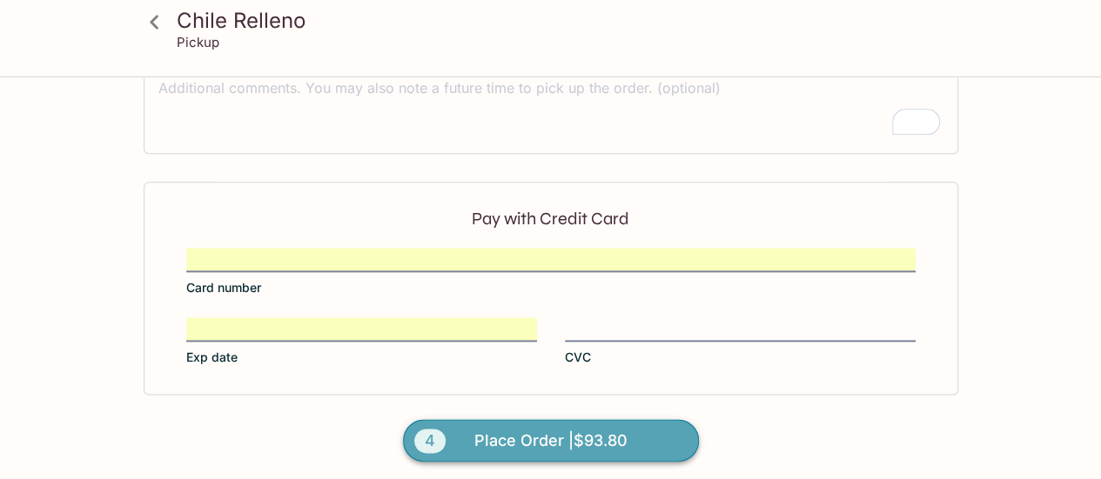
click at [509, 436] on span "Place Order | $93.80" at bounding box center [550, 441] width 153 height 28
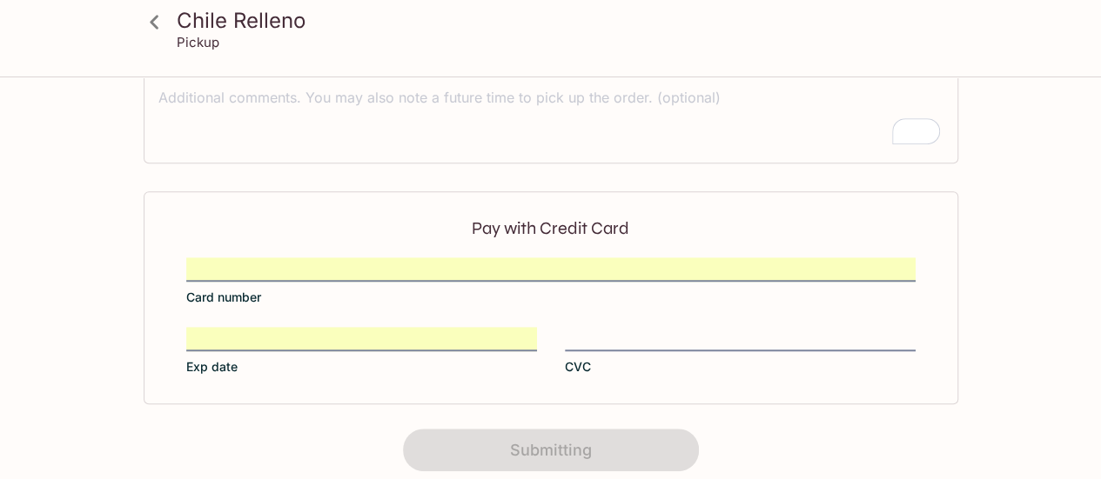
scroll to position [537, 0]
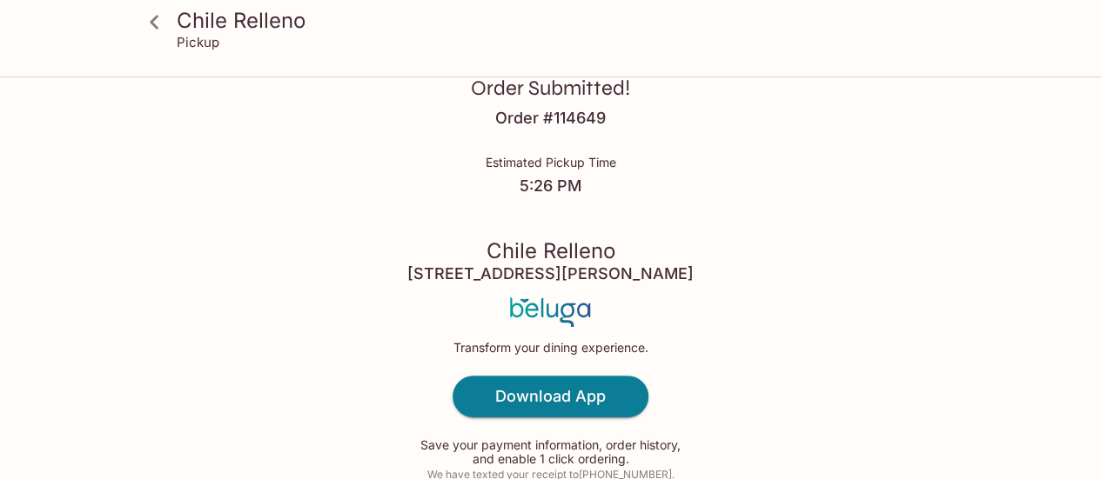
scroll to position [29, 0]
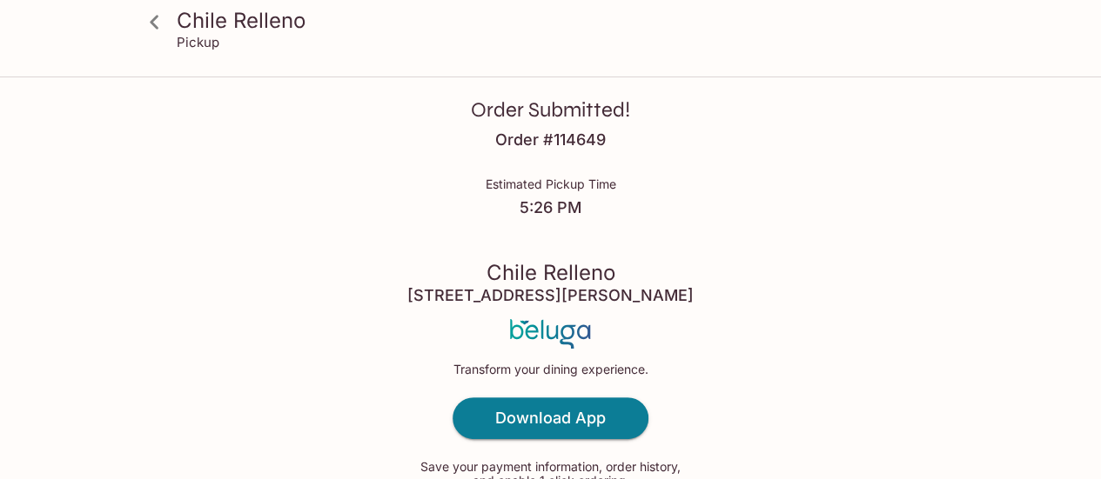
drag, startPoint x: 387, startPoint y: 286, endPoint x: 721, endPoint y: 304, distance: 333.7
click at [721, 304] on div "Order Submitted! Order # 114649 Estimated Pickup Time 5:26 PM [GEOGRAPHIC_DATA]…" at bounding box center [550, 286] width 1101 height 631
